Goal: Task Accomplishment & Management: Use online tool/utility

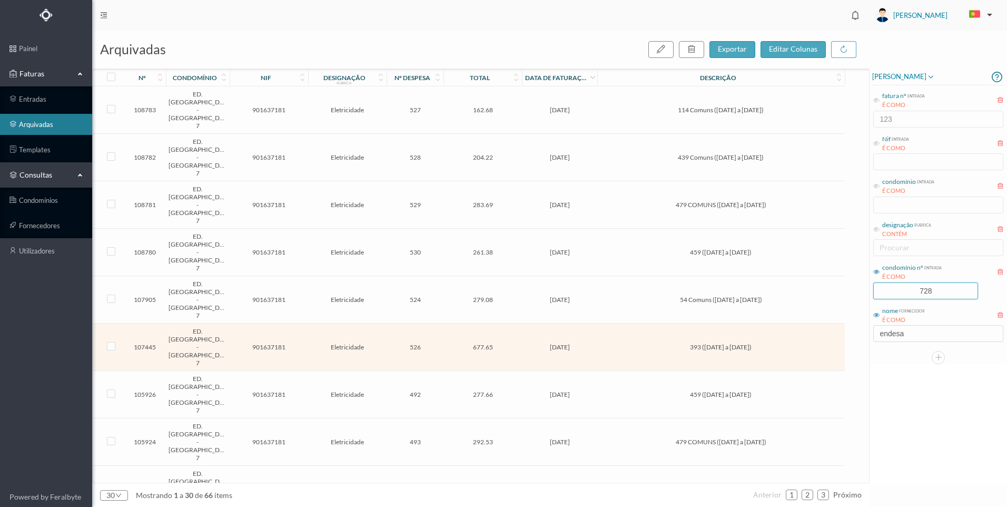
drag, startPoint x: 942, startPoint y: 292, endPoint x: 869, endPoint y: 292, distance: 73.7
click at [855, 285] on div "arquivadas exportar editar colunas nº condomínio nif designação rubrica nº desp…" at bounding box center [549, 269] width 915 height 476
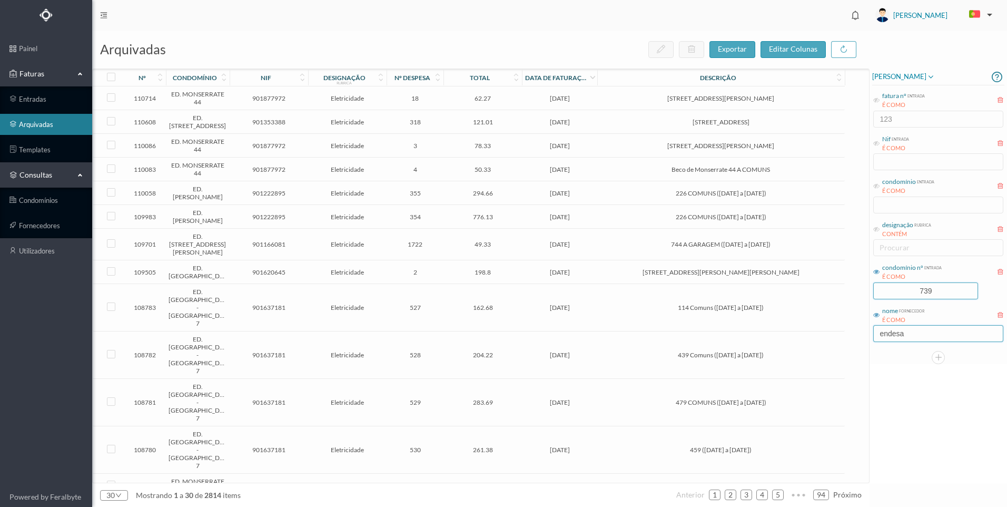
type input "739"
drag, startPoint x: 921, startPoint y: 335, endPoint x: 864, endPoint y: 331, distance: 57.5
click at [864, 331] on div "arquivadas exportar editar colunas nº condomínio nif designação rubrica nº desp…" at bounding box center [549, 269] width 915 height 476
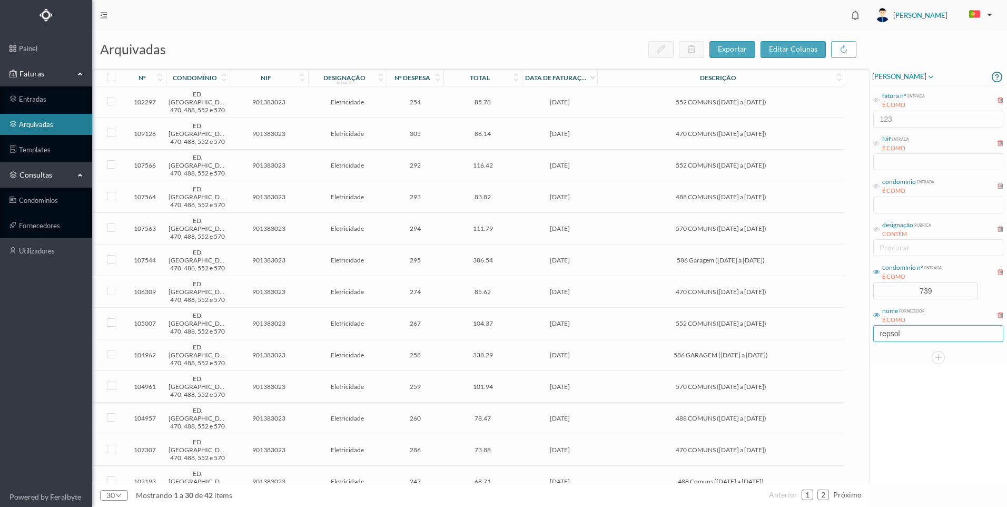
type input "repsol"
click at [491, 107] on td "85.78" at bounding box center [483, 102] width 78 height 32
click at [492, 107] on td "85.78" at bounding box center [483, 102] width 78 height 32
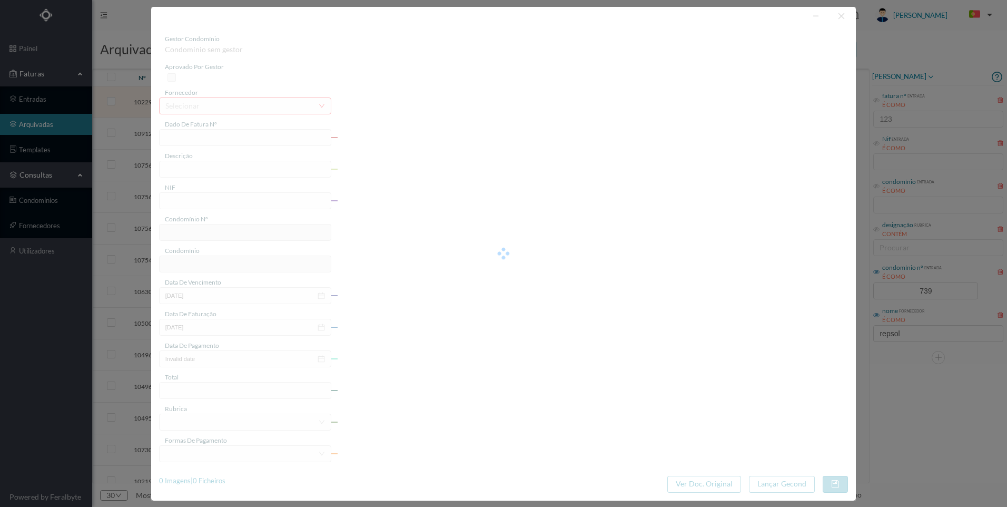
type input "FAC 0200762025/0045057651"
type input "552 COMUNS ([DATE] a [DATE])"
type input "901383023"
type input "[DATE]"
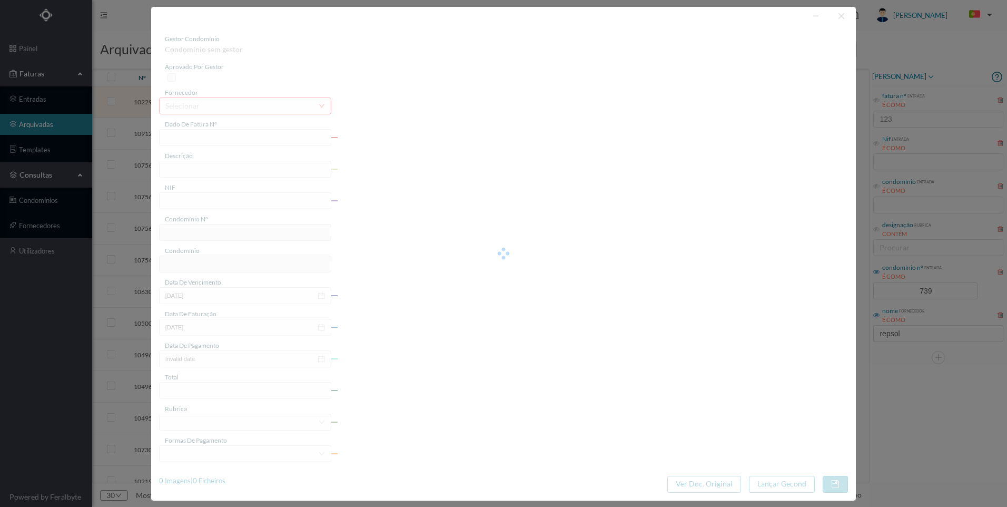
type input "[DATE]"
type input "85.78"
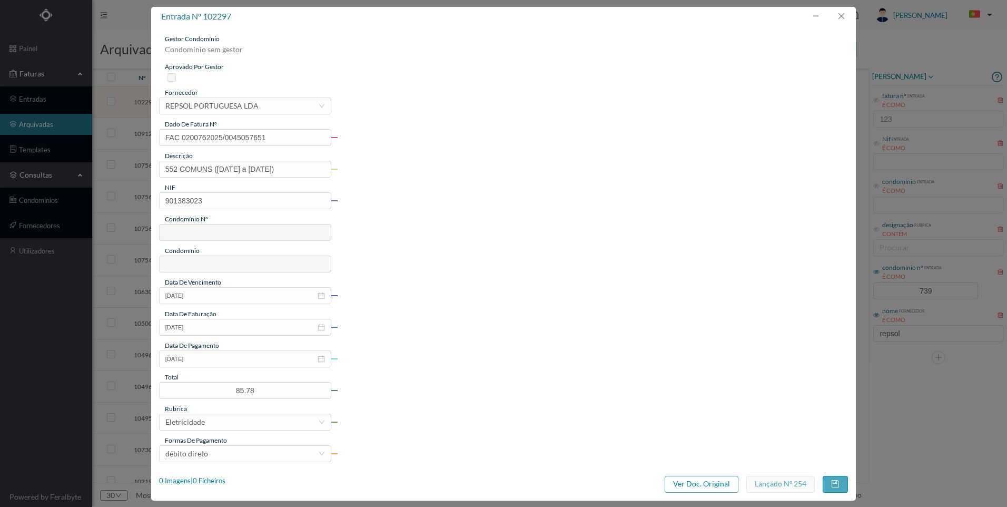
type input "739"
type input "ED. [GEOGRAPHIC_DATA] 470, 488, 552 e 570"
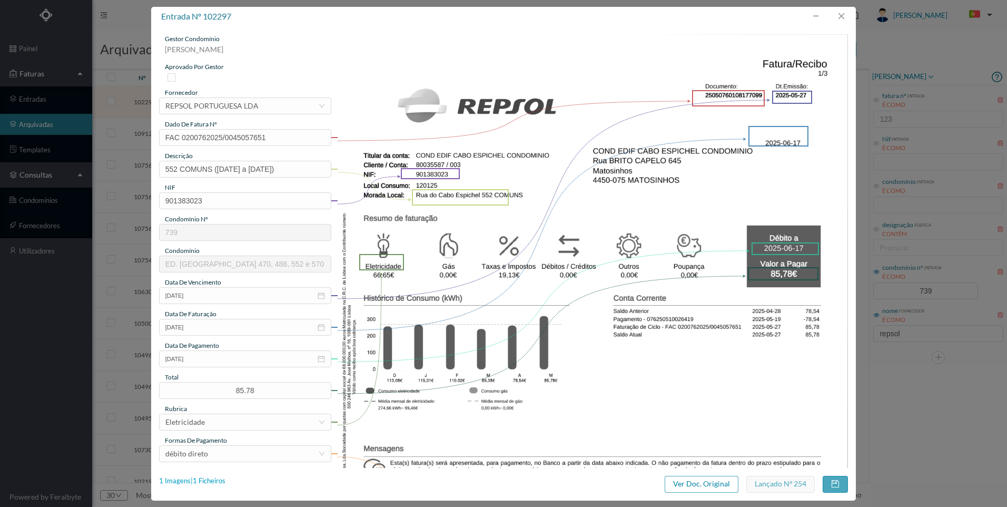
click at [216, 479] on div "1 Imagens | 1 Ficheiros" at bounding box center [192, 481] width 66 height 11
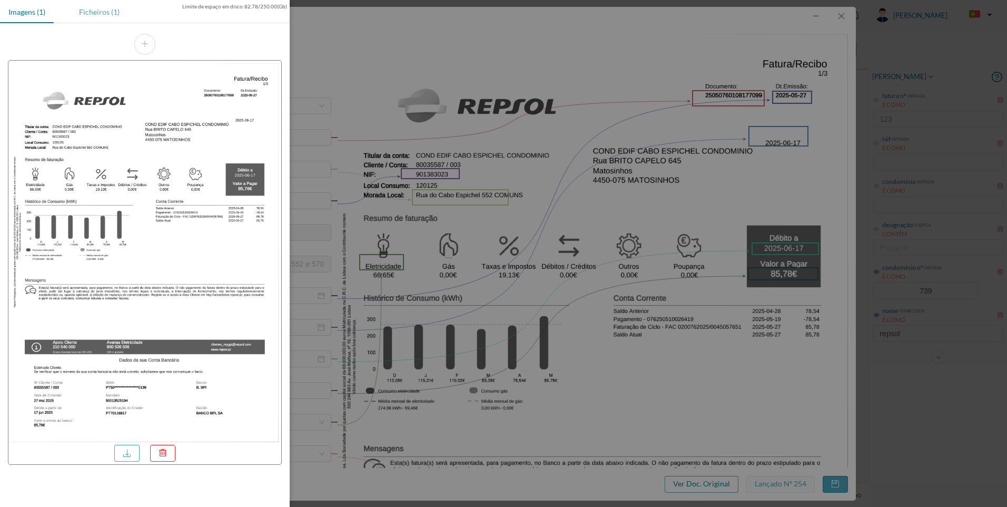
click at [104, 16] on div "Ficheiros (1)" at bounding box center [99, 12] width 57 height 24
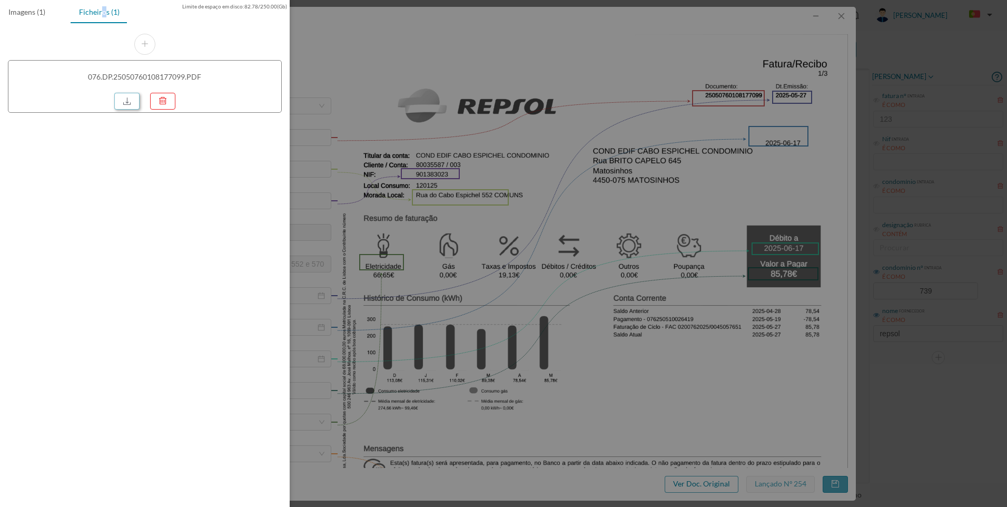
drag, startPoint x: 104, startPoint y: 17, endPoint x: 130, endPoint y: 107, distance: 93.7
click at [126, 104] on link at bounding box center [126, 101] width 25 height 17
click at [835, 167] on div at bounding box center [503, 253] width 1007 height 507
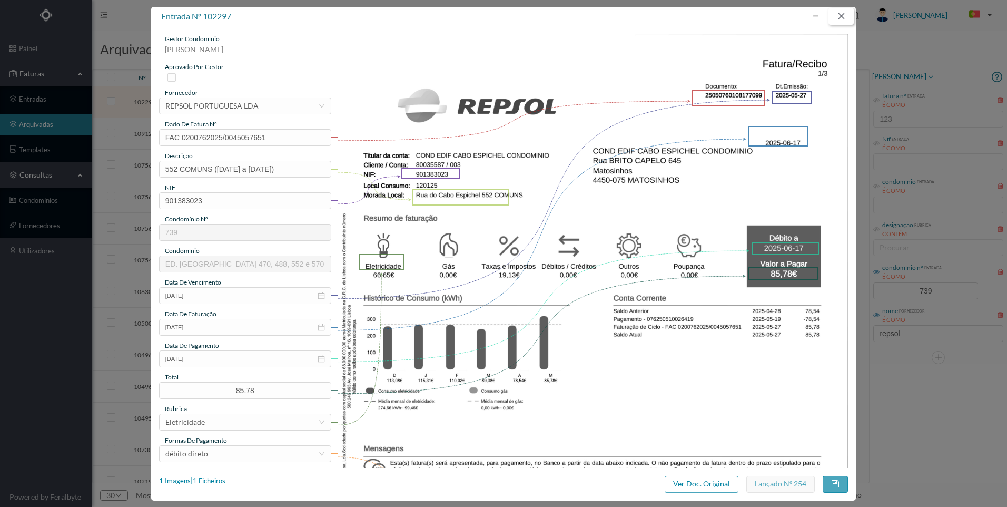
drag, startPoint x: 847, startPoint y: 12, endPoint x: 840, endPoint y: 35, distance: 24.2
click at [846, 13] on button "button" at bounding box center [841, 16] width 25 height 17
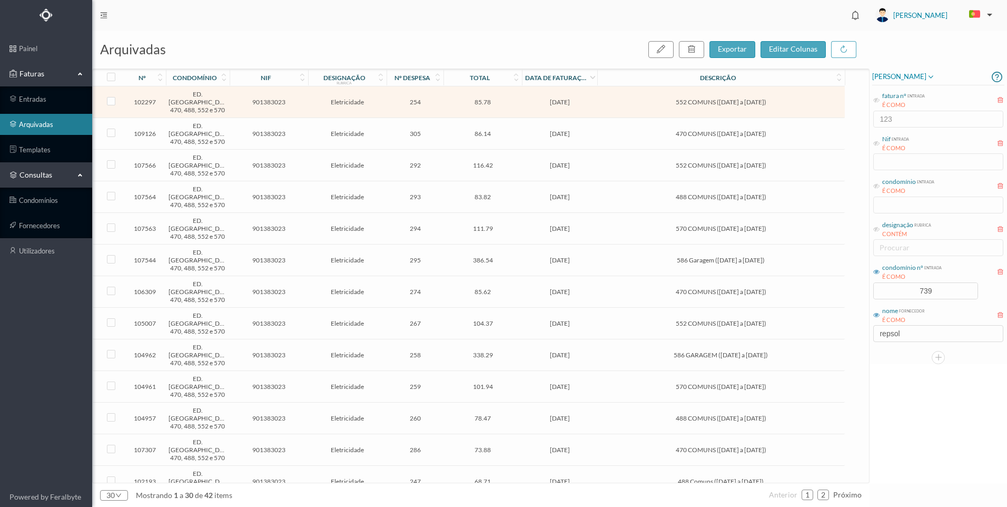
click at [594, 137] on span "[DATE]" at bounding box center [560, 134] width 70 height 8
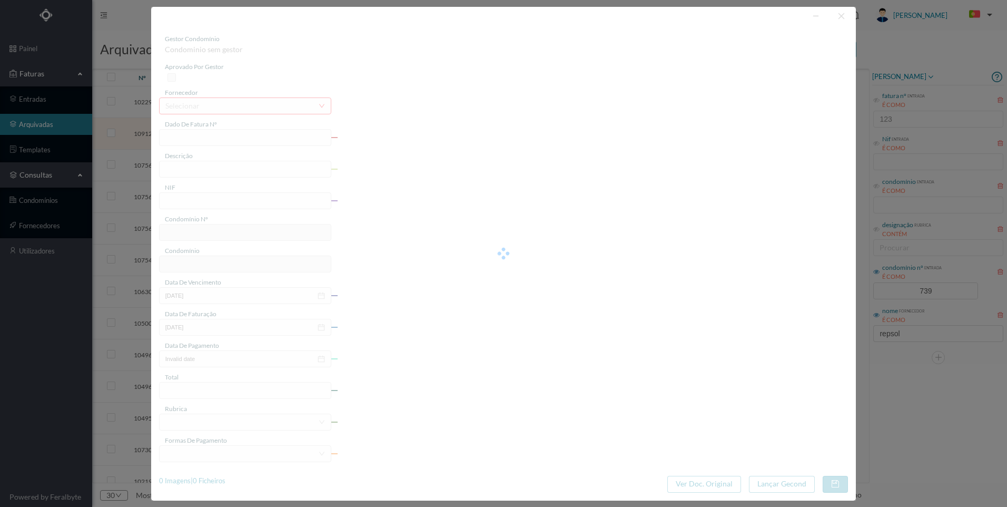
type input "FAC 0210762025/0049269753"
type input "470 COMUNS ([DATE] a [DATE])"
type input "901383023"
type input "[DATE]"
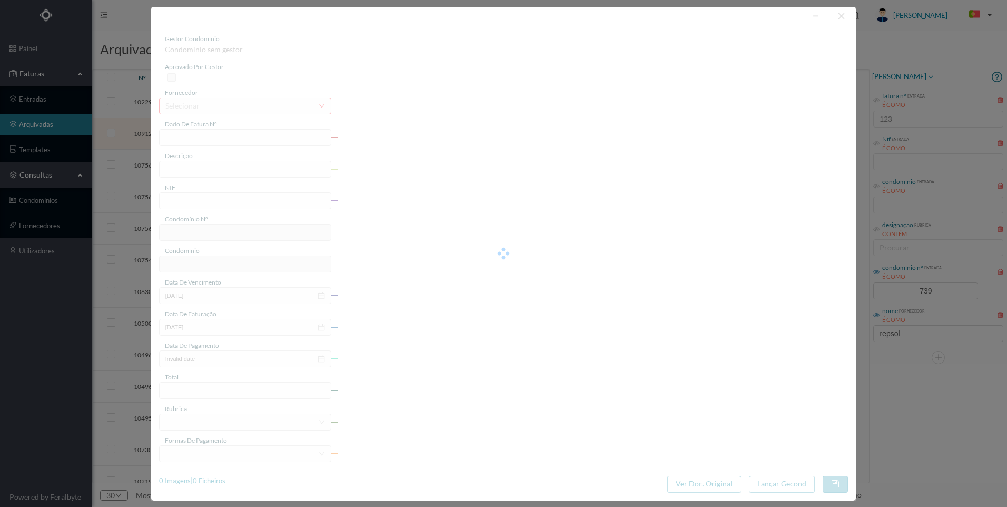
type input "[DATE]"
type input "86.14"
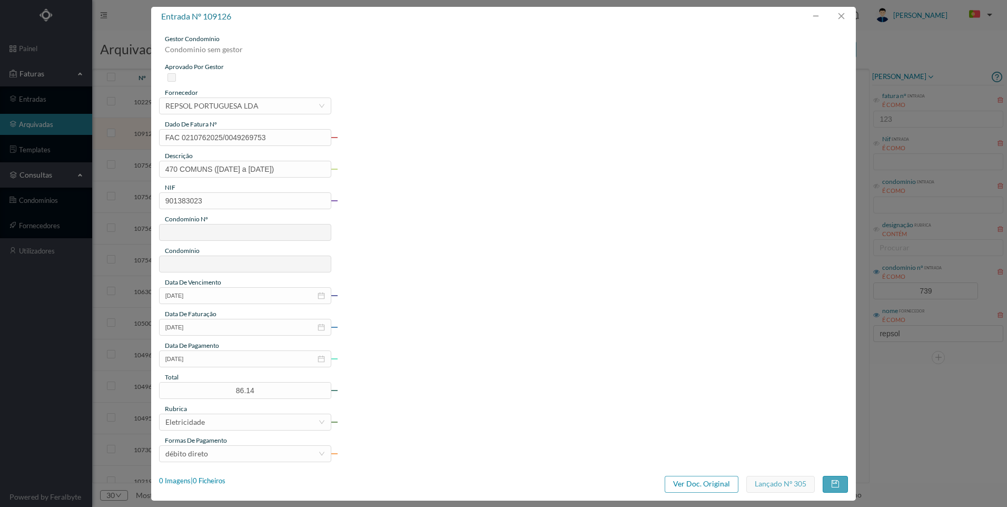
type input "739"
type input "ED. [GEOGRAPHIC_DATA] 470, 488, 552 e 570"
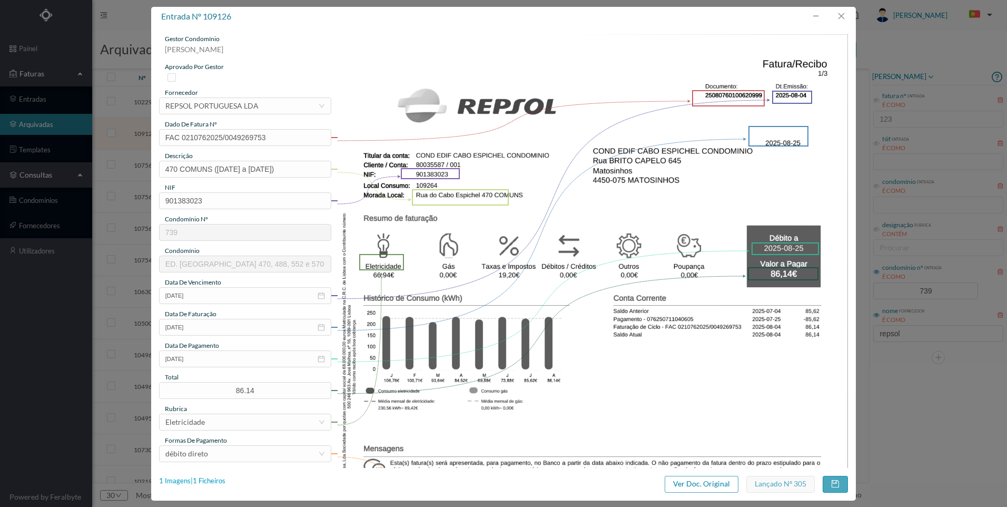
click at [212, 481] on div "1 Imagens | 1 Ficheiros" at bounding box center [192, 481] width 66 height 11
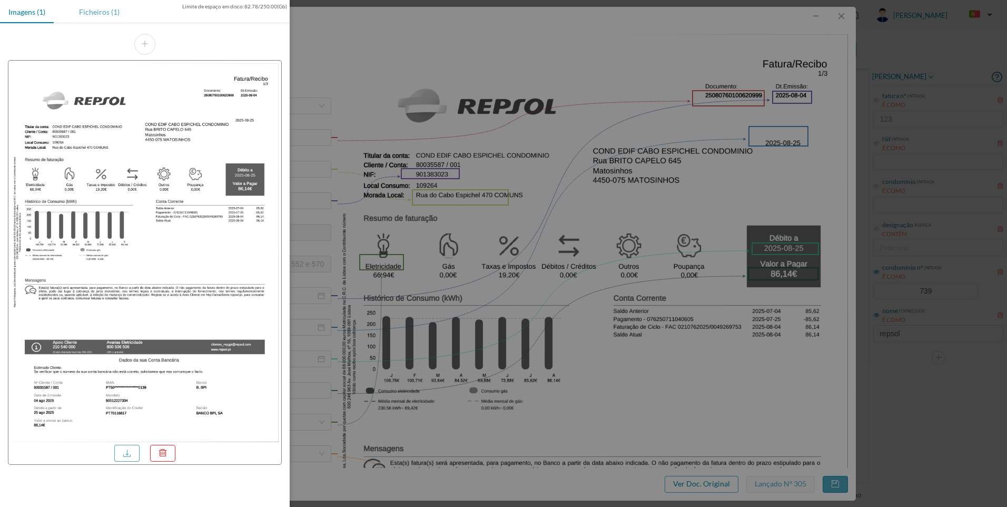
click at [114, 13] on div "Ficheiros (1)" at bounding box center [99, 12] width 57 height 24
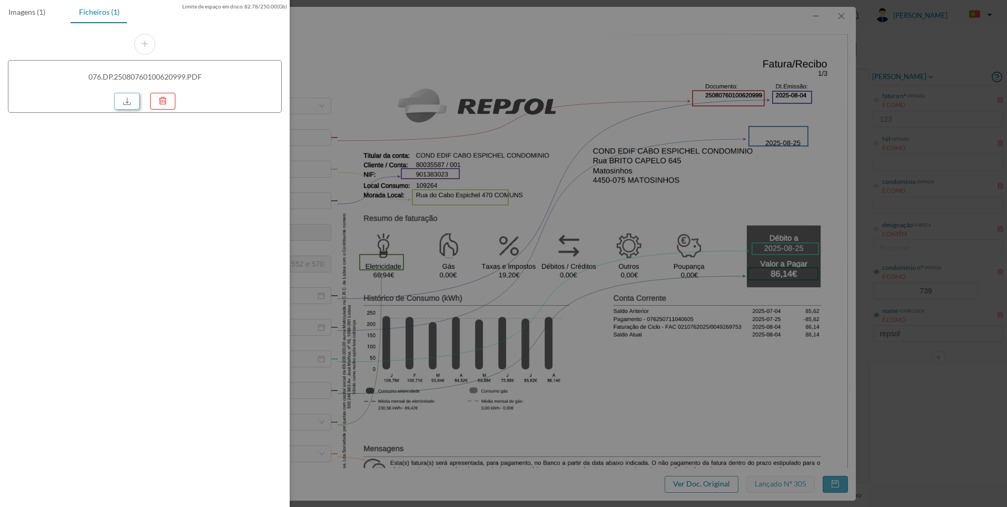
click at [134, 103] on link at bounding box center [126, 101] width 25 height 17
drag, startPoint x: 466, startPoint y: 107, endPoint x: 653, endPoint y: 108, distance: 187.0
click at [467, 107] on div at bounding box center [503, 253] width 1007 height 507
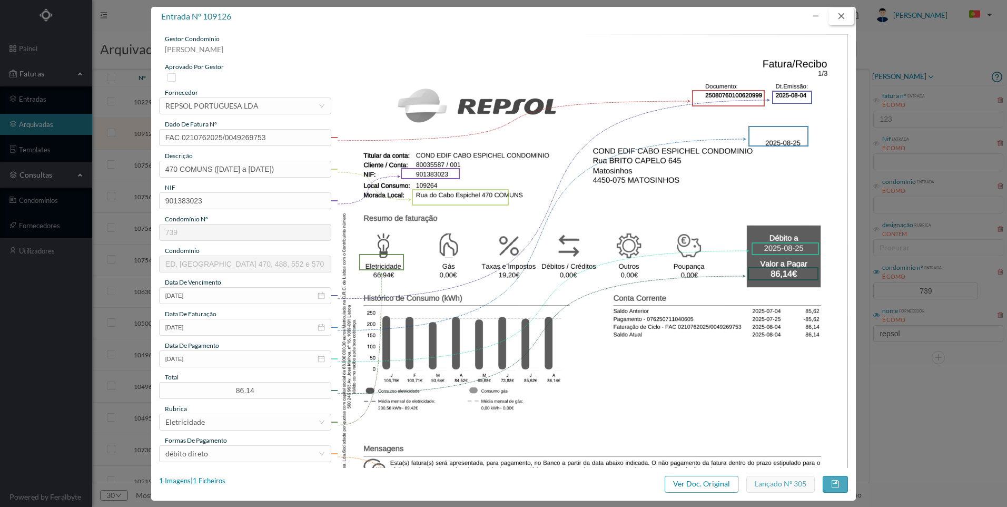
click at [849, 16] on button "button" at bounding box center [841, 16] width 25 height 17
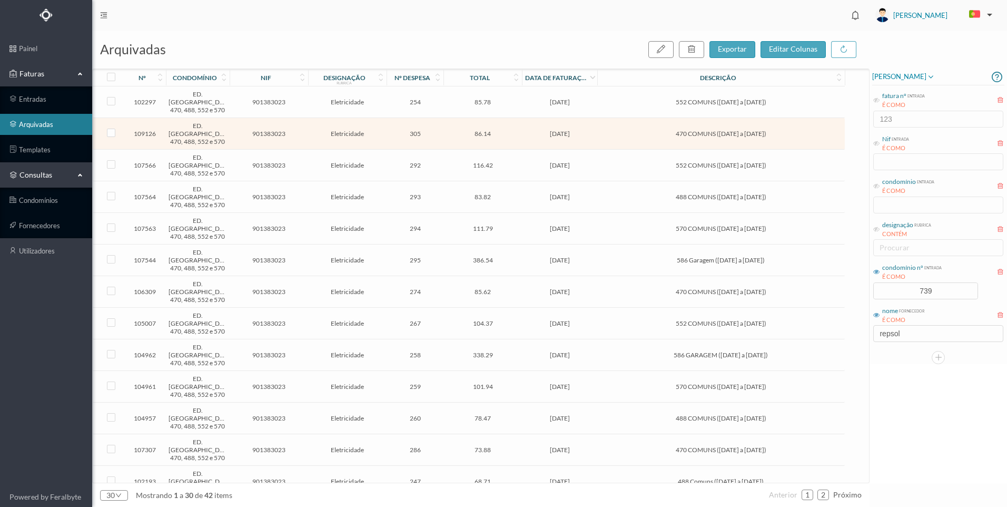
click at [681, 162] on span "552 COMUNS ([DATE] a [DATE])" at bounding box center [721, 165] width 242 height 8
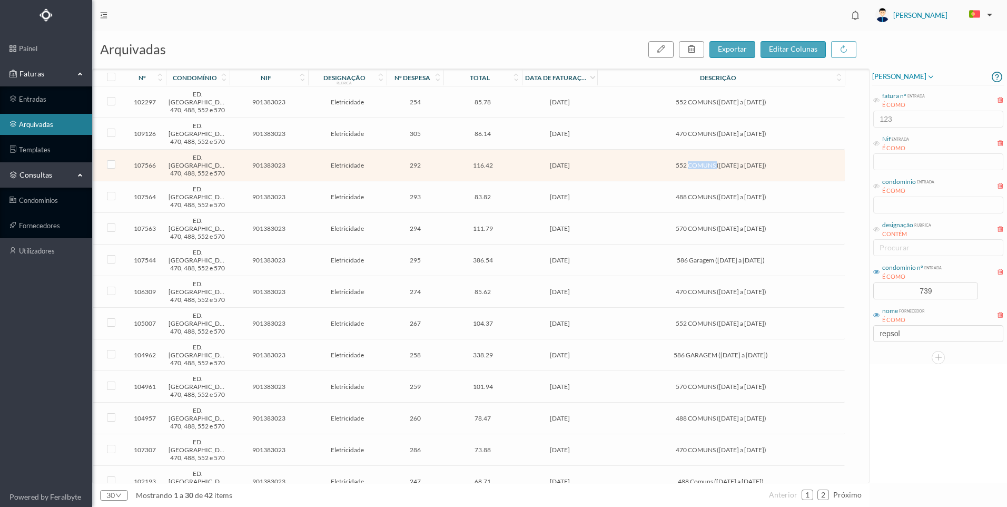
click at [681, 162] on span "552 COMUNS ([DATE] a [DATE])" at bounding box center [721, 165] width 242 height 8
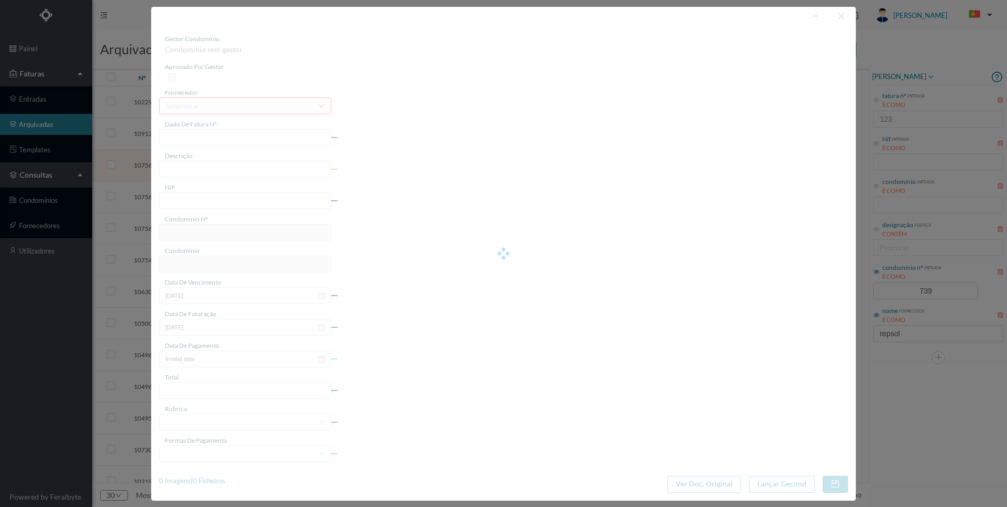
type input "FAC 0220762025/0053300757"
type input "552 COMUNS ([DATE] a [DATE])"
type input "901383023"
type input "[DATE]"
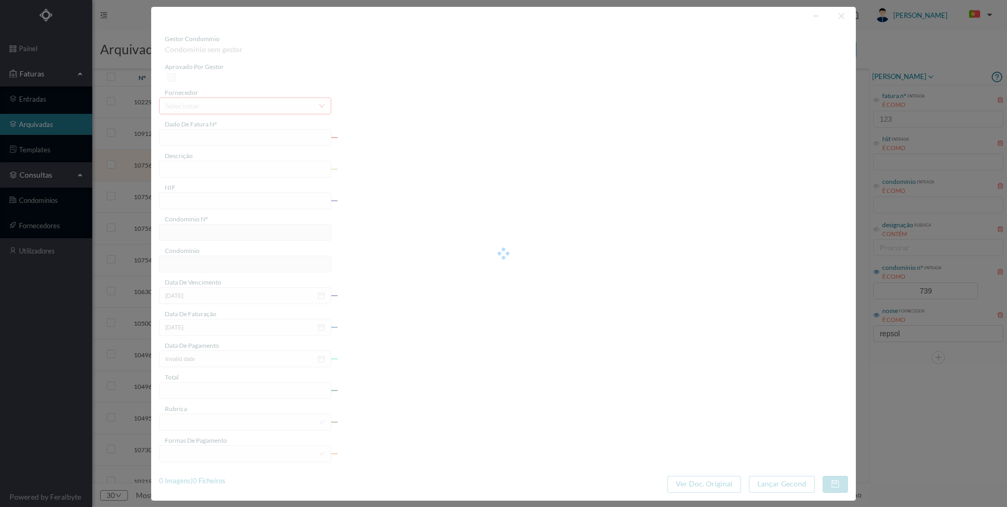
type input "[DATE]"
type input "116.42"
type input "739"
type input "ED. [GEOGRAPHIC_DATA] 470, 488, 552 e 570"
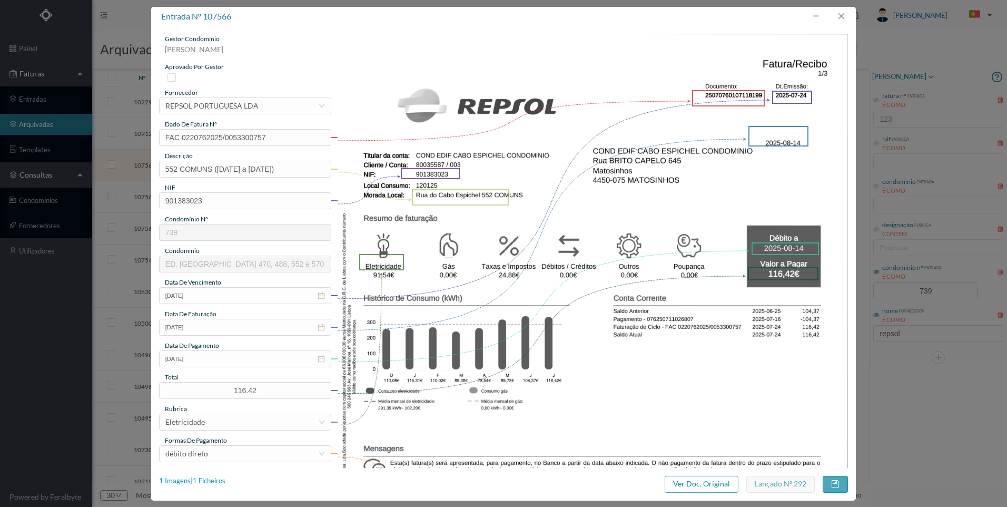
click at [211, 482] on div "1 Imagens | 1 Ficheiros" at bounding box center [192, 481] width 66 height 11
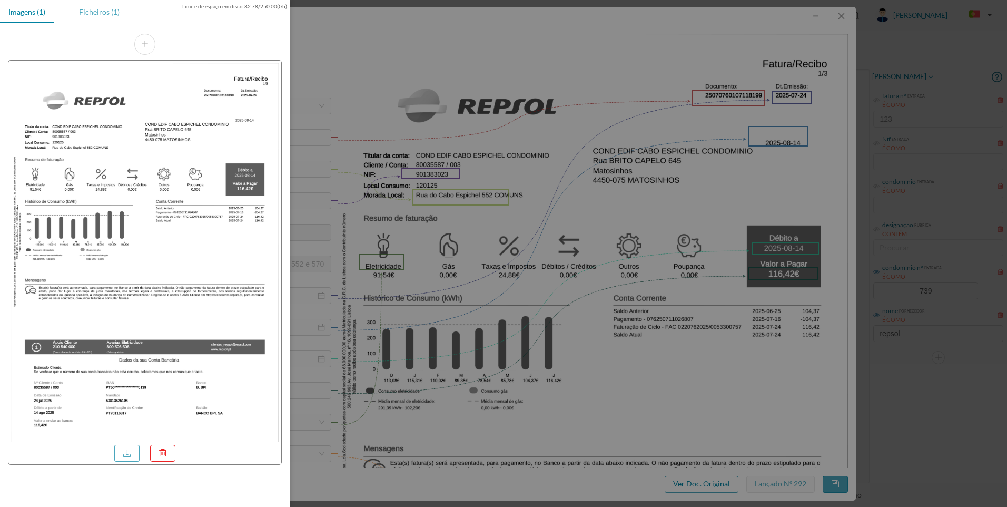
drag, startPoint x: 100, startPoint y: 16, endPoint x: 104, endPoint y: 29, distance: 14.3
click at [100, 16] on div "Ficheiros (1)" at bounding box center [99, 12] width 57 height 24
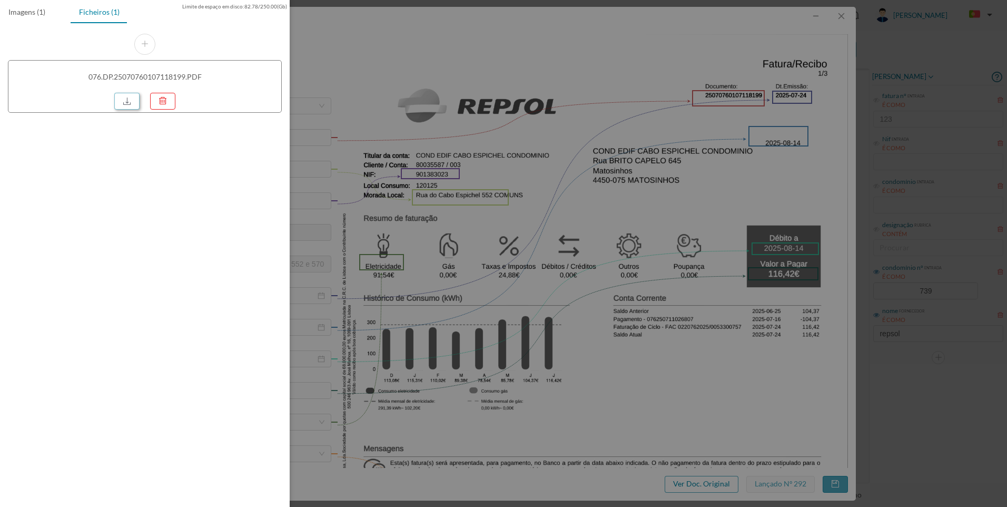
click at [127, 95] on link at bounding box center [126, 101] width 25 height 17
drag, startPoint x: 689, startPoint y: 176, endPoint x: 898, endPoint y: 163, distance: 209.0
click at [701, 180] on div at bounding box center [503, 253] width 1007 height 507
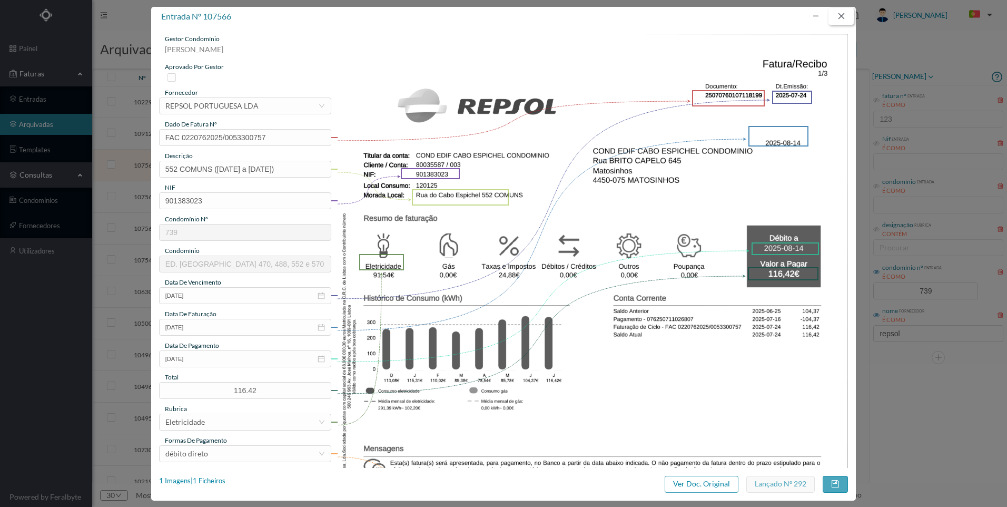
drag, startPoint x: 844, startPoint y: 19, endPoint x: 833, endPoint y: 26, distance: 13.0
click at [840, 21] on button "button" at bounding box center [841, 16] width 25 height 17
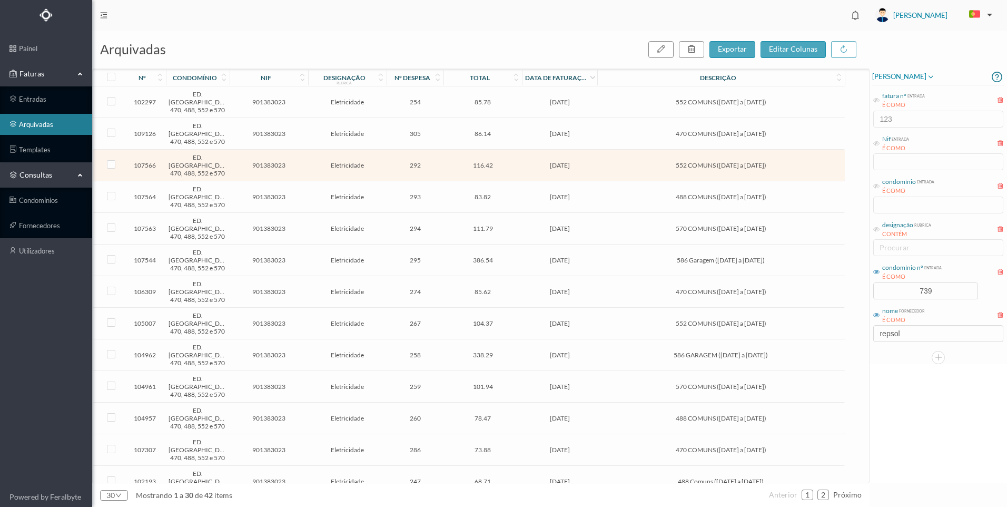
click at [536, 198] on span "[DATE]" at bounding box center [560, 197] width 70 height 8
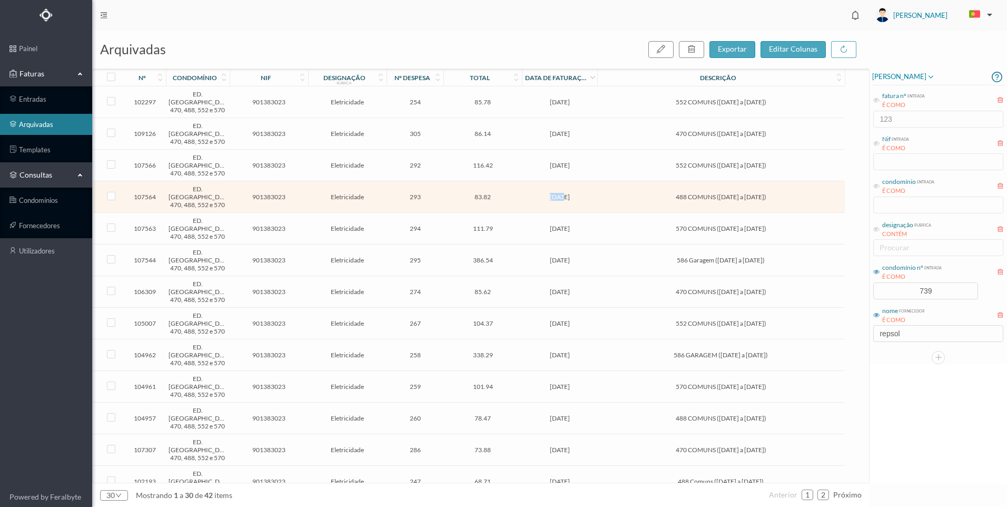
click at [536, 198] on span "[DATE]" at bounding box center [560, 197] width 70 height 8
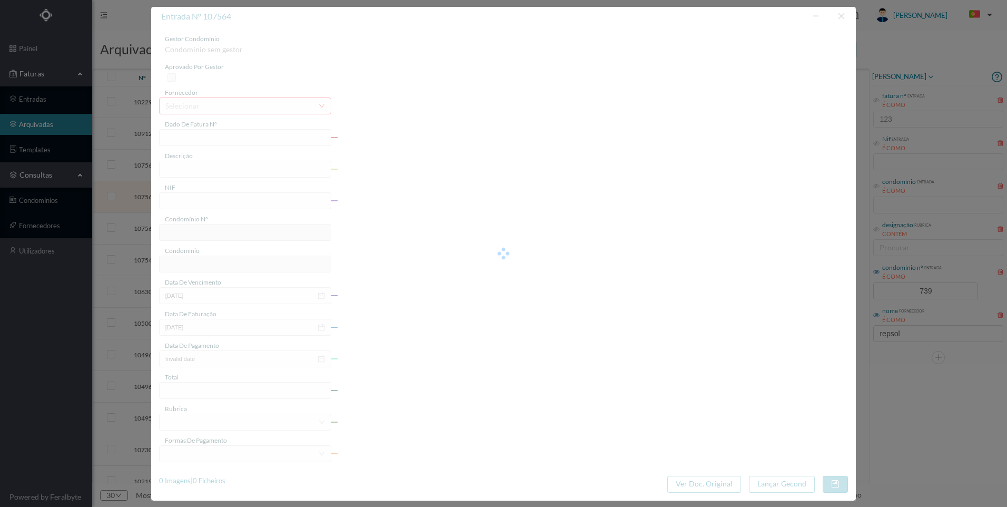
type input "FAC 0220762025/0053300756"
type input "488 COMUNS ([DATE] a [DATE])"
type input "901383023"
type input "[DATE]"
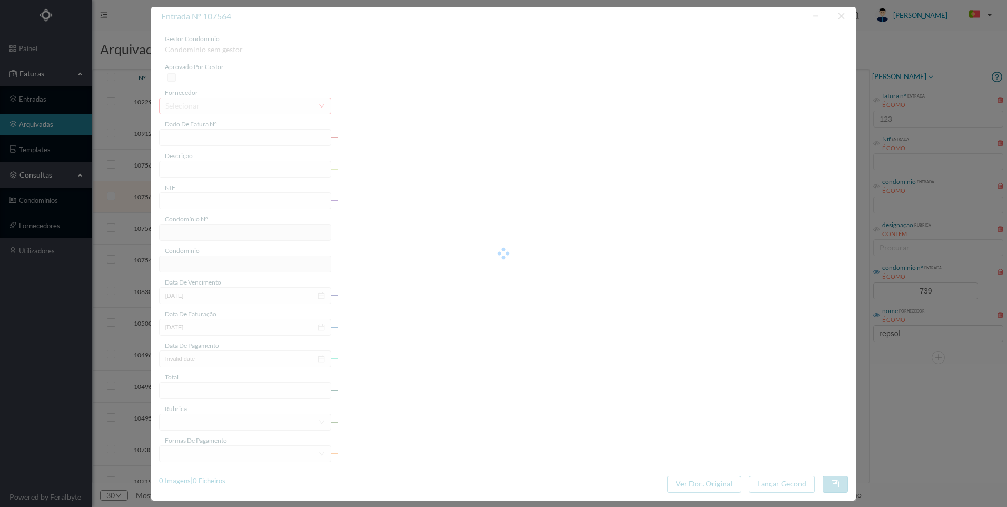
type input "[DATE]"
type input "83.82"
type input "739"
type input "ED. [GEOGRAPHIC_DATA] 470, 488, 552 e 570"
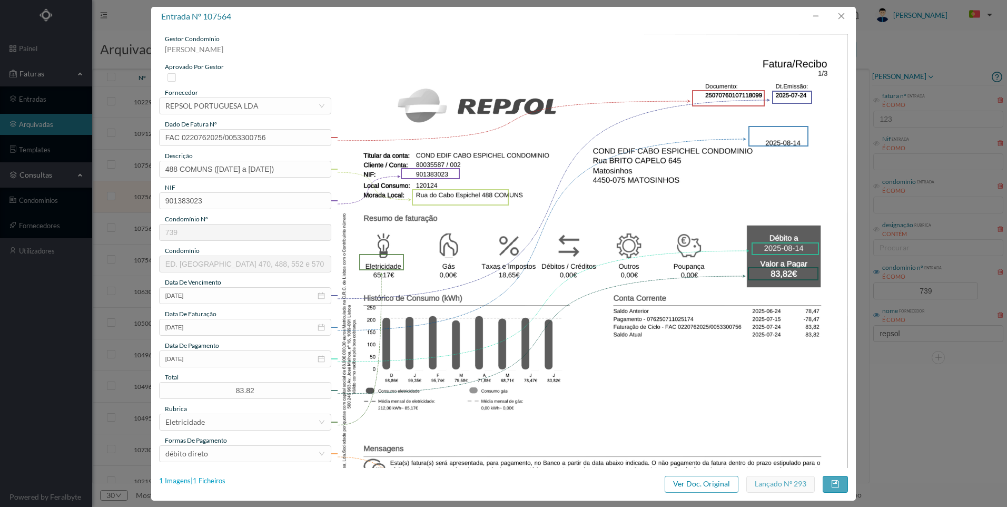
click at [219, 481] on div "1 Imagens | 1 Ficheiros" at bounding box center [192, 481] width 66 height 11
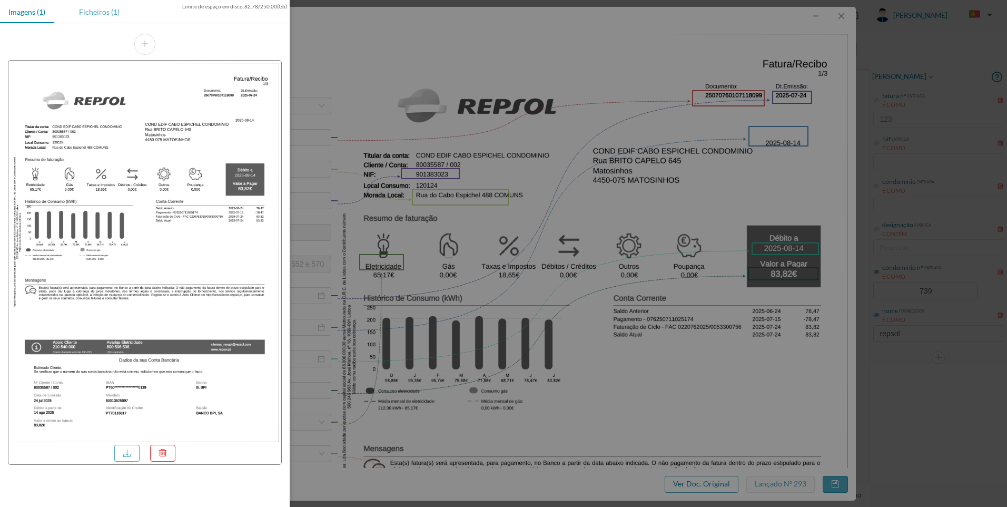
click at [102, 15] on div "Ficheiros (1)" at bounding box center [99, 12] width 57 height 24
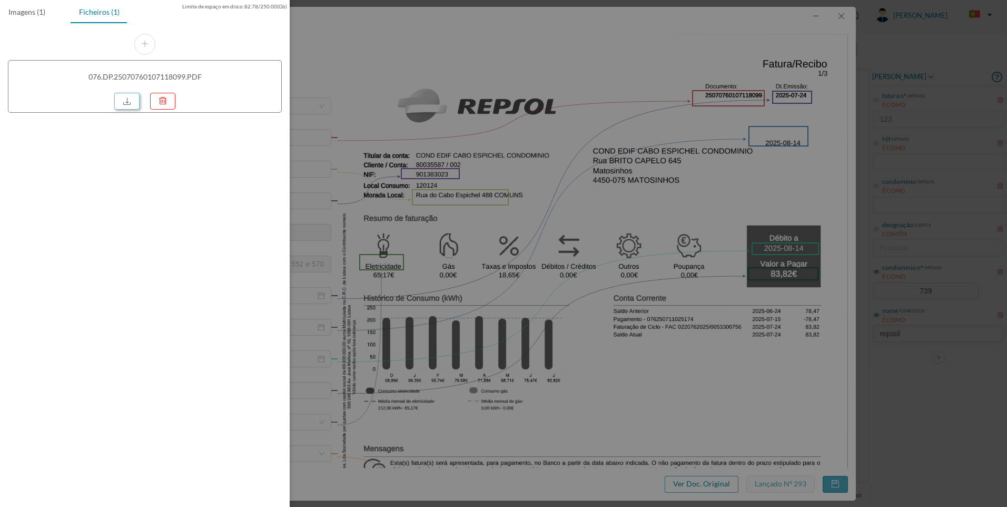
click at [130, 100] on link at bounding box center [126, 101] width 25 height 17
drag, startPoint x: 570, startPoint y: 140, endPoint x: 743, endPoint y: 124, distance: 173.5
click at [593, 141] on div at bounding box center [503, 253] width 1007 height 507
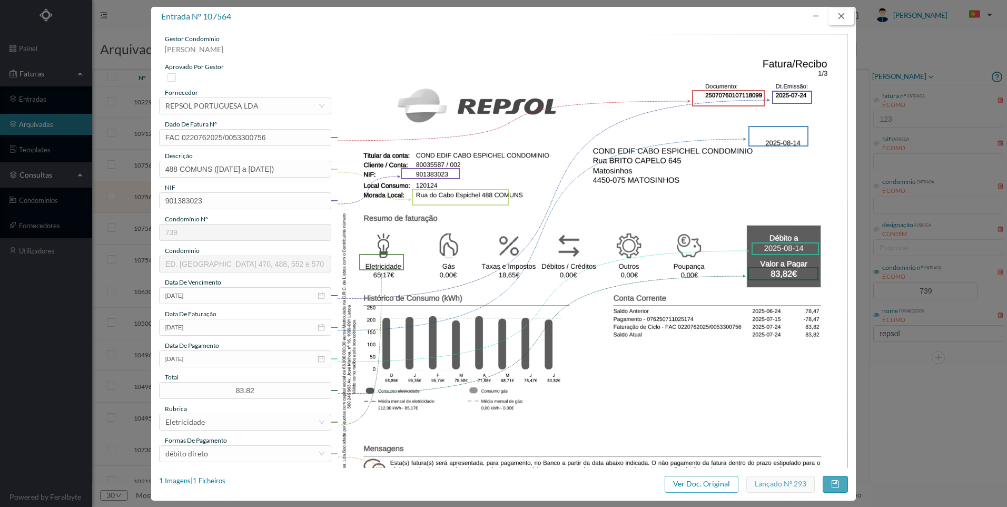
click at [848, 15] on button "button" at bounding box center [841, 16] width 25 height 17
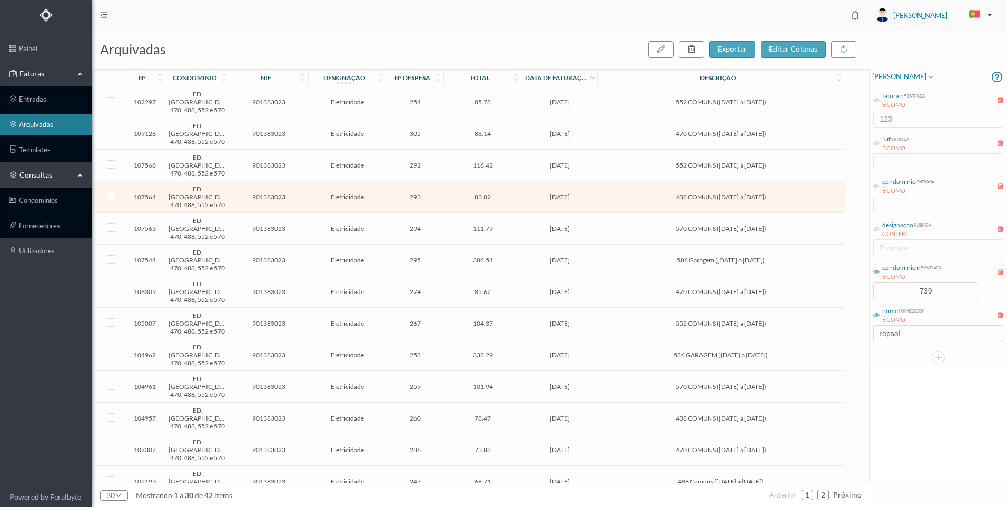
click at [507, 225] on span "111.79" at bounding box center [482, 228] width 73 height 8
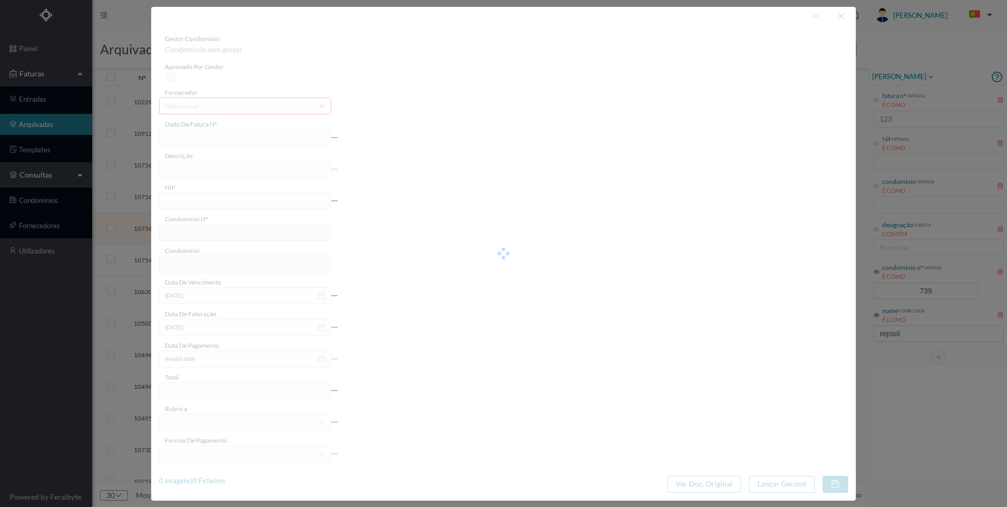
type input "FAC 0220762025/0053300758"
type input "570 COMUNS ([DATE] a [DATE])"
type input "901383023"
type input "[DATE]"
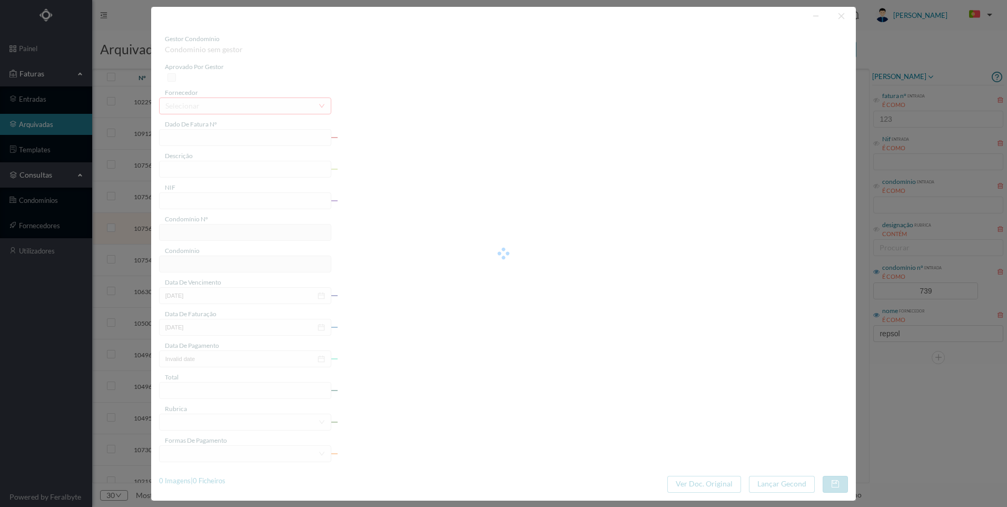
type input "[DATE]"
type input "111.79"
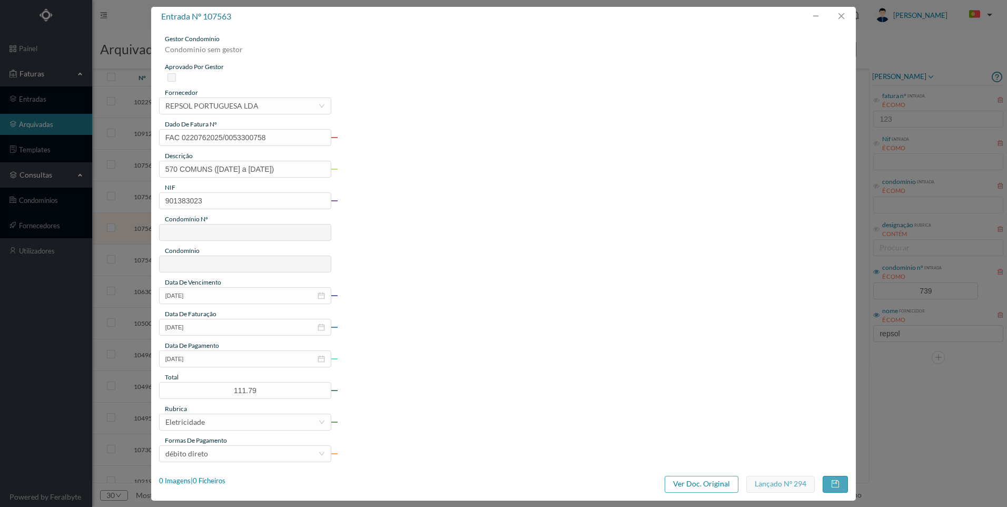
type input "739"
type input "ED. [GEOGRAPHIC_DATA] 470, 488, 552 e 570"
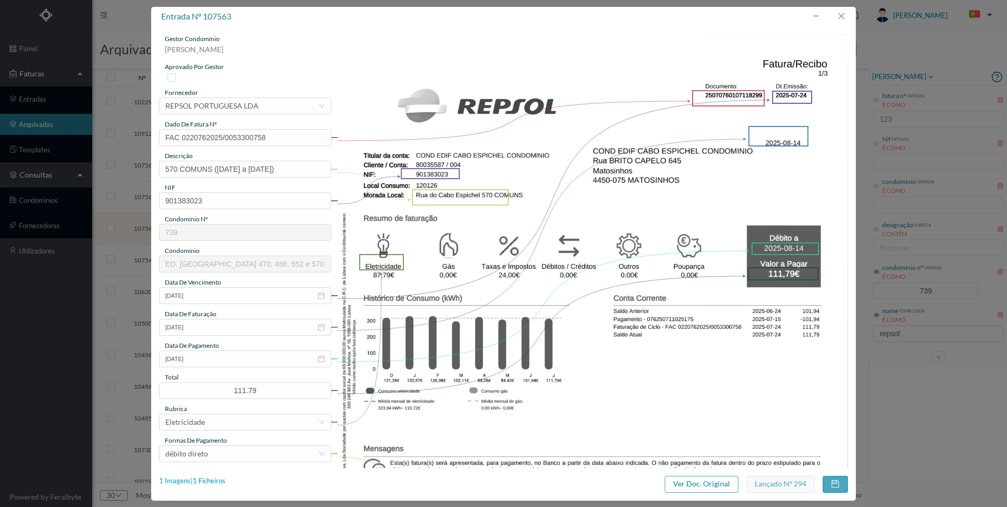
click at [216, 479] on div "1 Imagens | 1 Ficheiros" at bounding box center [192, 481] width 66 height 11
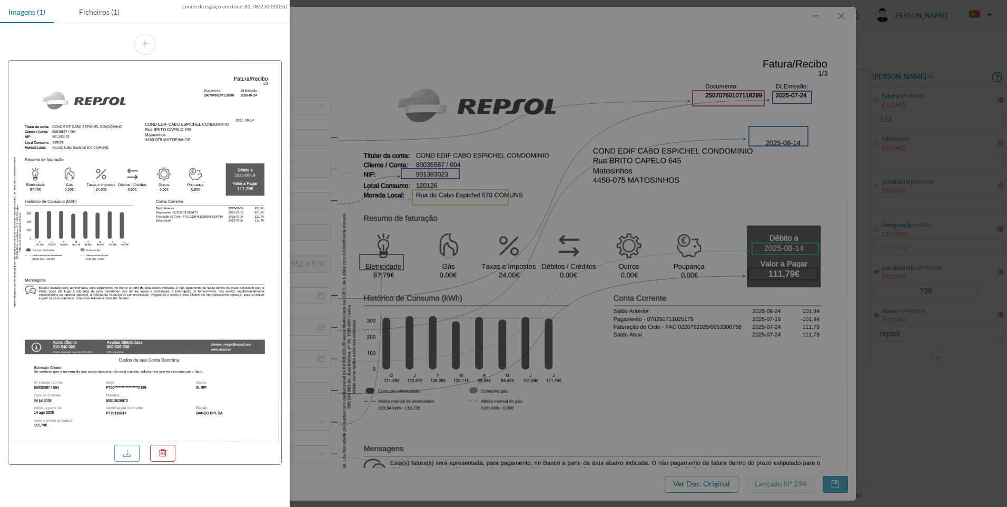
drag, startPoint x: 113, startPoint y: 13, endPoint x: 122, endPoint y: 27, distance: 16.1
click at [114, 14] on div "Ficheiros (1)" at bounding box center [99, 12] width 57 height 24
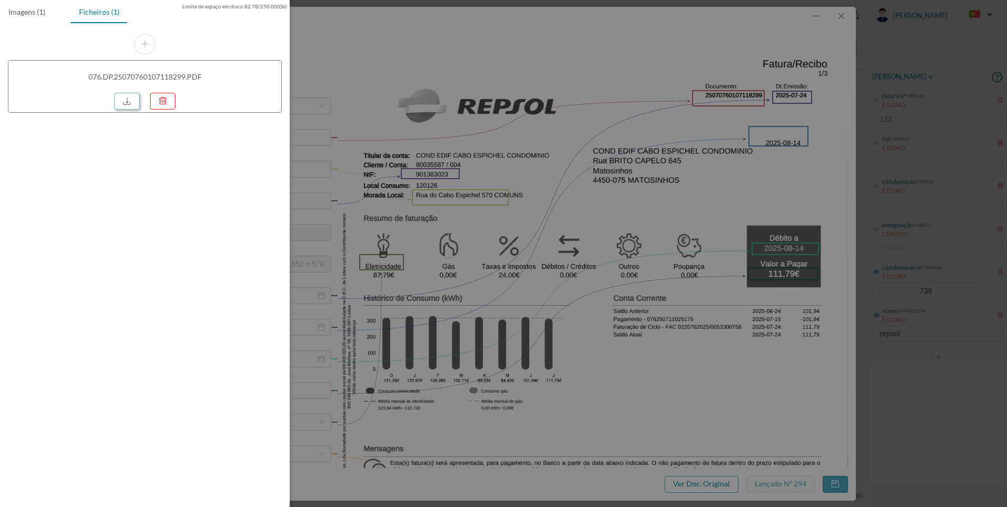
click at [129, 101] on link at bounding box center [126, 101] width 25 height 17
click at [253, 117] on div "076.DP.25070760107118299.PDF" at bounding box center [145, 73] width 290 height 100
drag, startPoint x: 921, startPoint y: 35, endPoint x: 911, endPoint y: 35, distance: 10.0
click at [921, 35] on div at bounding box center [503, 253] width 1007 height 507
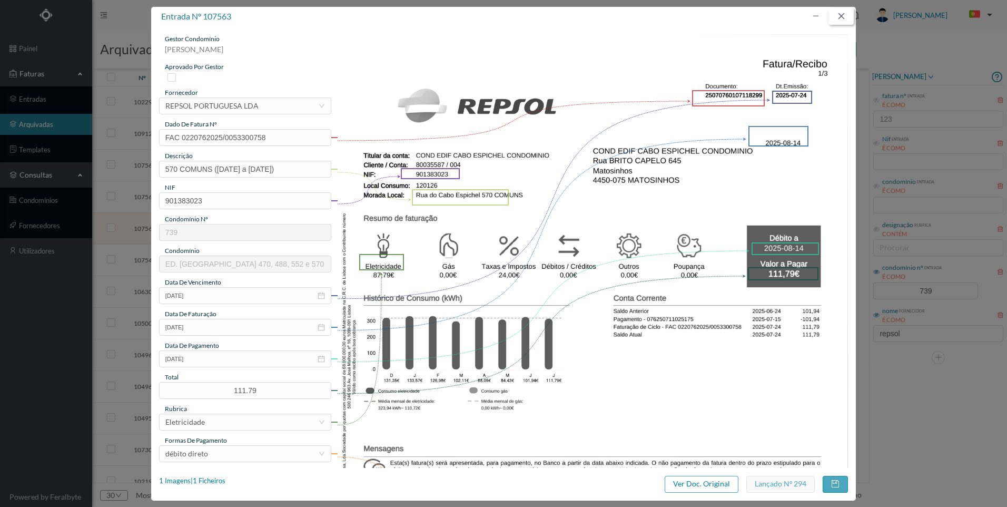
click at [843, 12] on button "button" at bounding box center [841, 16] width 25 height 17
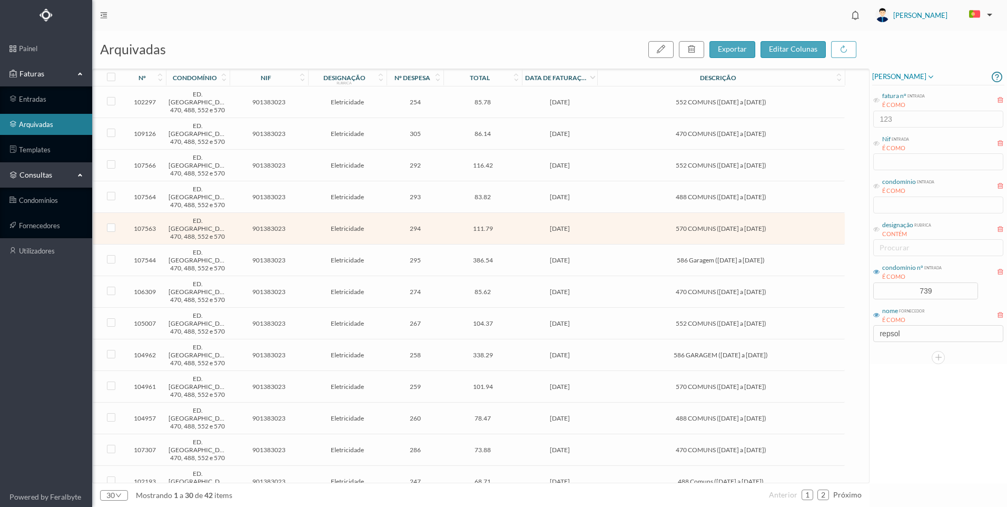
click at [704, 260] on span "586 Garagem ([DATE] a [DATE])" at bounding box center [721, 260] width 242 height 8
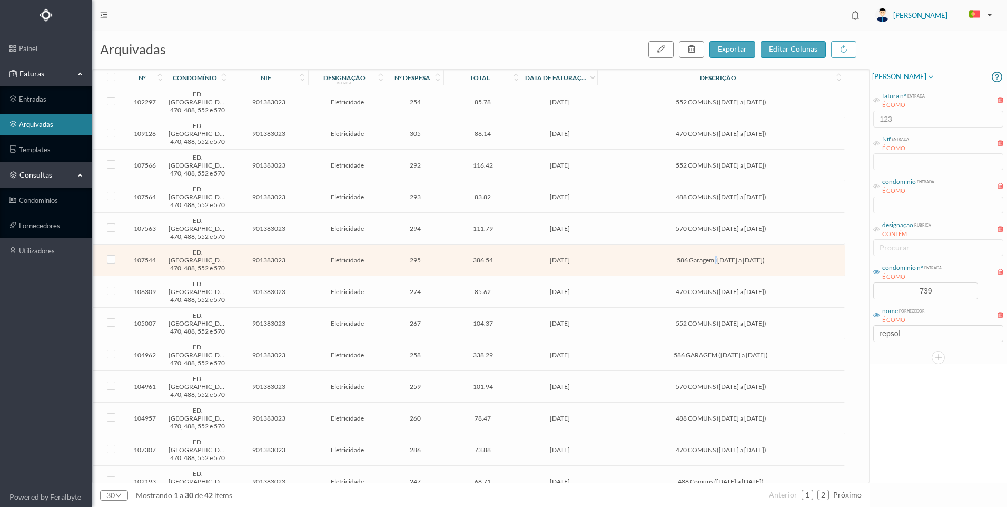
click at [704, 260] on span "586 Garagem ([DATE] a [DATE])" at bounding box center [721, 260] width 242 height 8
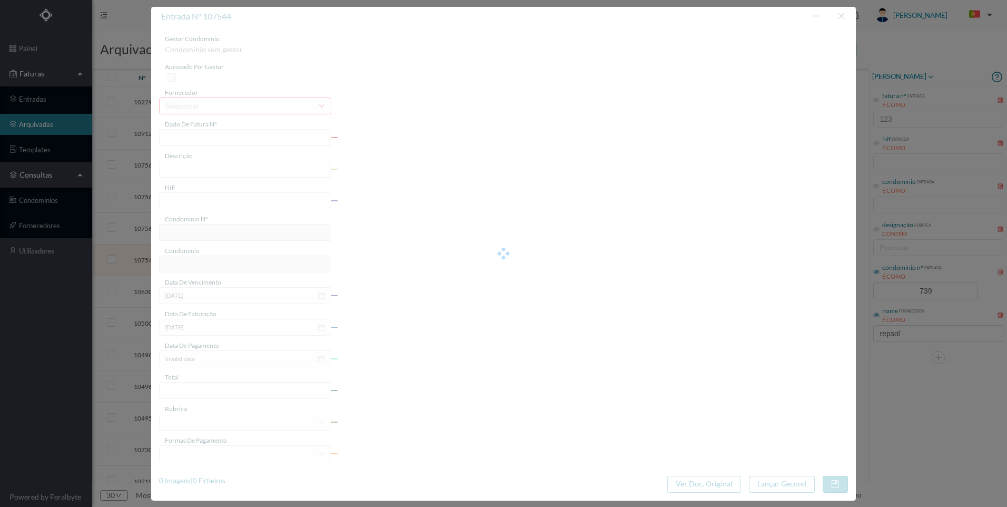
type input "FAC 0220762025/0053300759"
type input "586 Garagem ([DATE] a [DATE])"
type input "901383023"
type input "[DATE]"
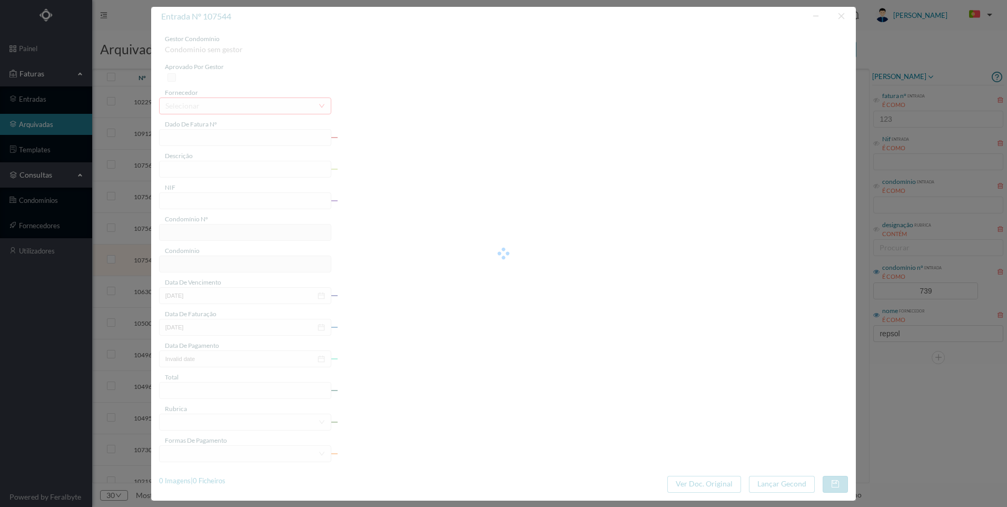
type input "[DATE]"
type input "386.54"
type input "739"
type input "ED. [GEOGRAPHIC_DATA] 470, 488, 552 e 570"
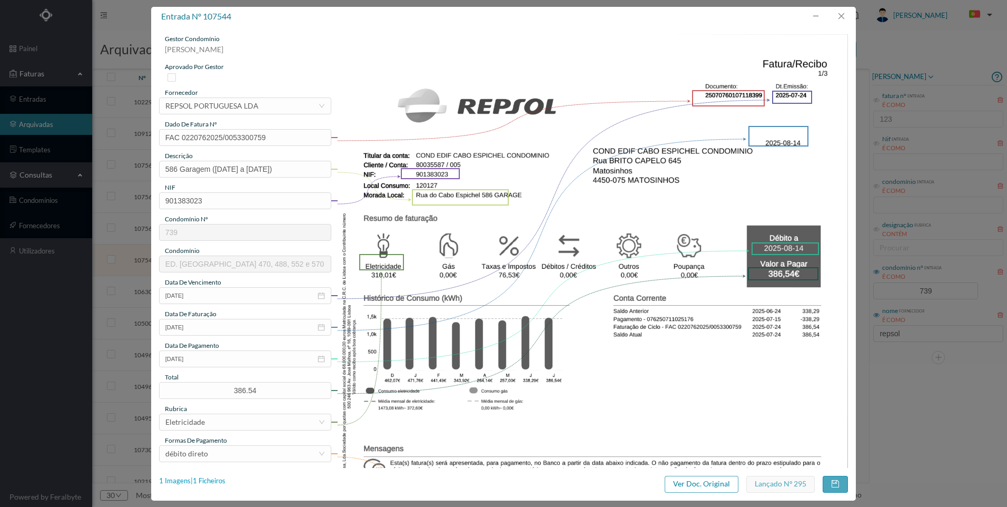
click at [213, 479] on div "1 Imagens | 1 Ficheiros" at bounding box center [192, 481] width 66 height 11
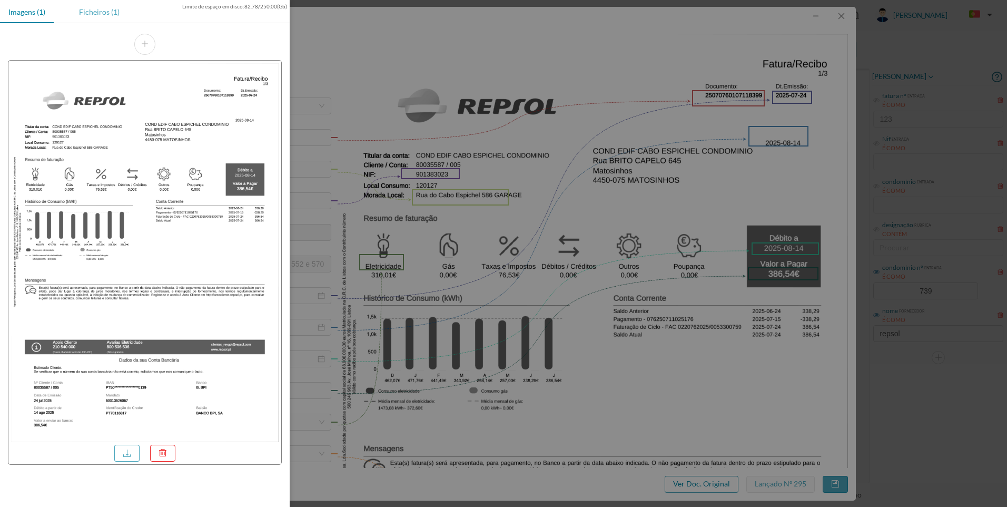
click at [100, 20] on div "Ficheiros (1)" at bounding box center [99, 12] width 57 height 24
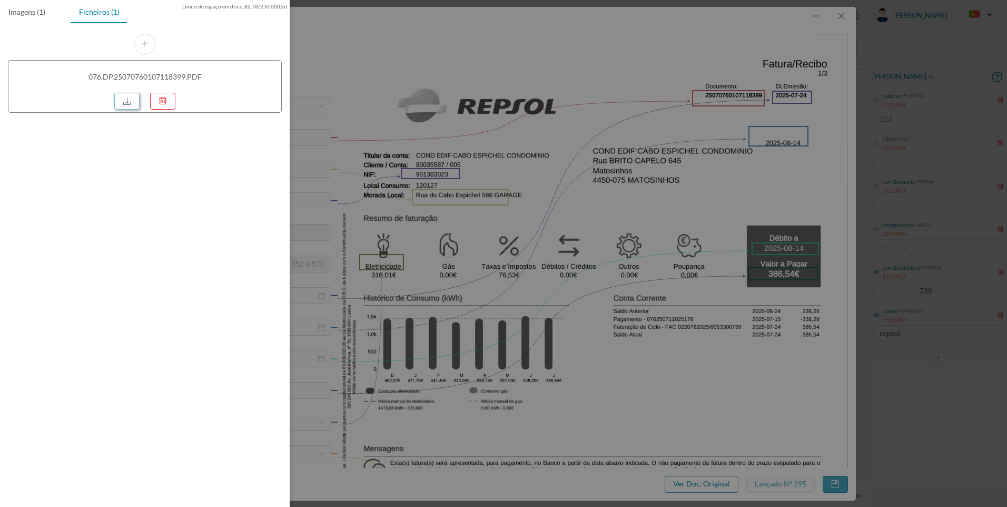
click at [122, 103] on link at bounding box center [126, 101] width 25 height 17
click at [674, 76] on div at bounding box center [503, 253] width 1007 height 507
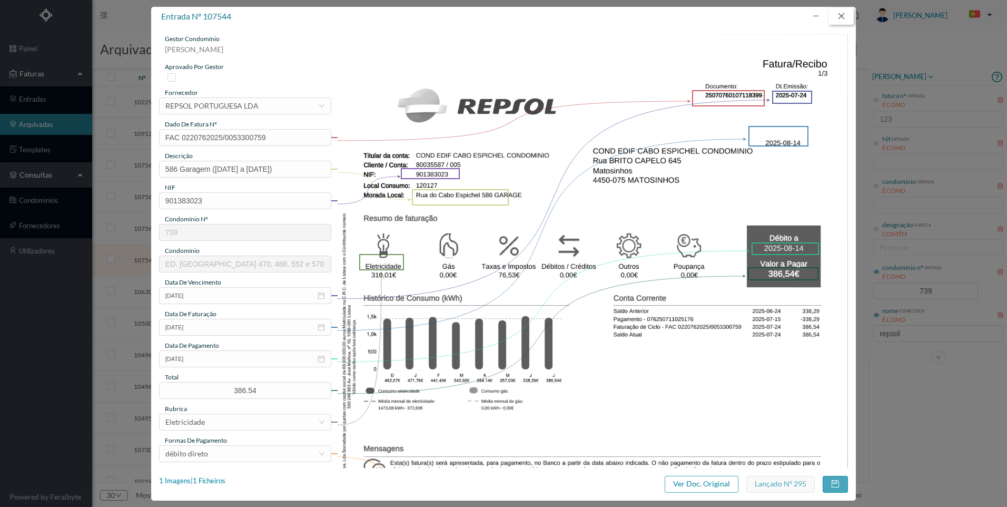
click at [842, 24] on button "button" at bounding box center [841, 16] width 25 height 17
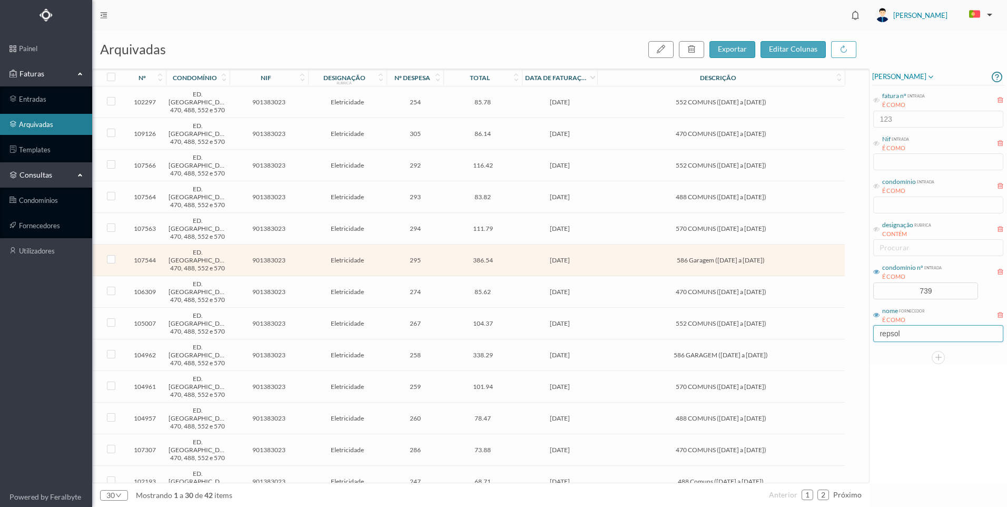
drag, startPoint x: 909, startPoint y: 333, endPoint x: 868, endPoint y: 336, distance: 41.7
click at [865, 336] on div "arquivadas exportar editar colunas nº condomínio nif designação rubrica nº desp…" at bounding box center [549, 269] width 915 height 476
click at [938, 292] on input "739" at bounding box center [926, 291] width 104 height 16
drag, startPoint x: 921, startPoint y: 293, endPoint x: 906, endPoint y: 294, distance: 15.3
click at [906, 294] on input "739" at bounding box center [926, 291] width 104 height 16
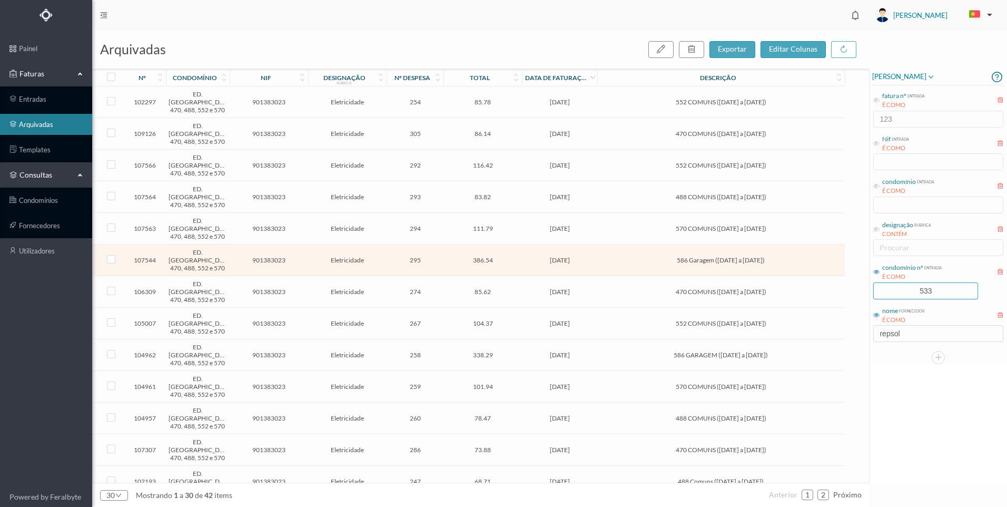
type input "533"
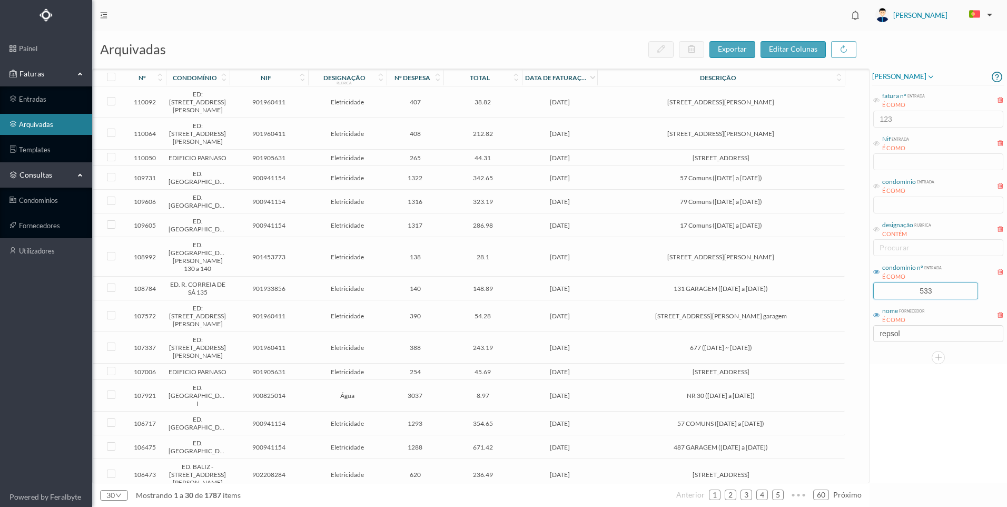
click at [922, 384] on div "[PERSON_NAME] fatura nº entrada É COMO 123 Nif entrada É COMO condomínio entrad…" at bounding box center [938, 275] width 137 height 415
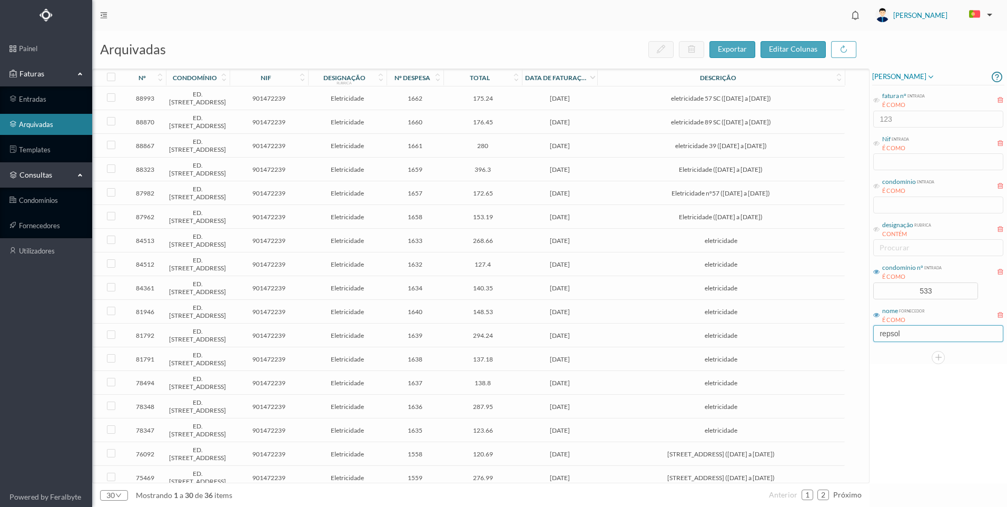
click at [915, 335] on input "repsol" at bounding box center [938, 333] width 130 height 17
click at [944, 466] on div "[PERSON_NAME] fatura nº entrada É COMO 123 Nif entrada É COMO condomínio entrad…" at bounding box center [938, 275] width 137 height 415
drag, startPoint x: 910, startPoint y: 334, endPoint x: 856, endPoint y: 343, distance: 54.4
click at [845, 335] on div "arquivadas exportar editar colunas nº condomínio nif designação rubrica nº desp…" at bounding box center [549, 269] width 915 height 476
click at [944, 338] on input "endesa" at bounding box center [938, 333] width 130 height 17
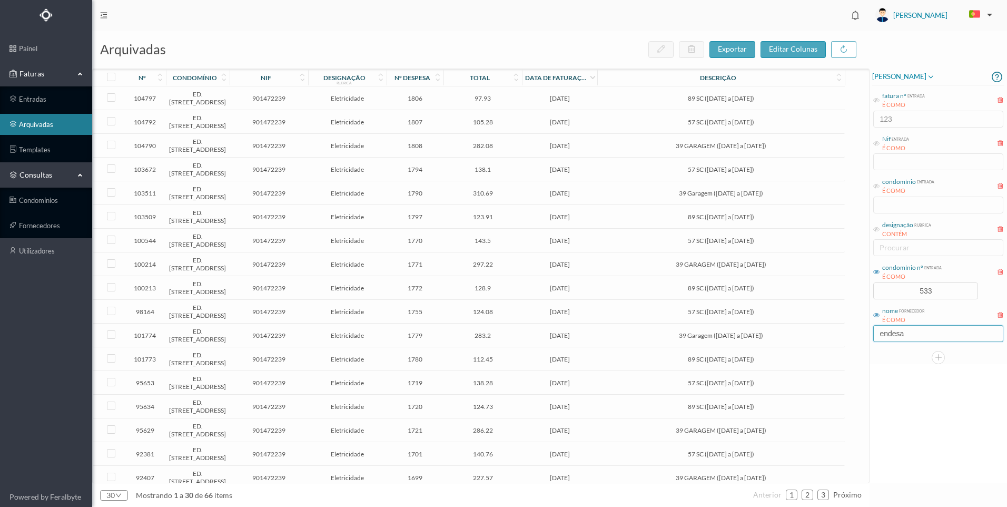
click at [944, 338] on input "endesa" at bounding box center [938, 333] width 130 height 17
click at [919, 455] on div "[PERSON_NAME] fatura nº entrada É COMO 123 Nif entrada É COMO condomínio entrad…" at bounding box center [938, 275] width 137 height 415
drag, startPoint x: 912, startPoint y: 338, endPoint x: 842, endPoint y: 338, distance: 70.1
click at [842, 338] on div "arquivadas exportar editar colunas nº condomínio nif designação rubrica nº desp…" at bounding box center [549, 269] width 915 height 476
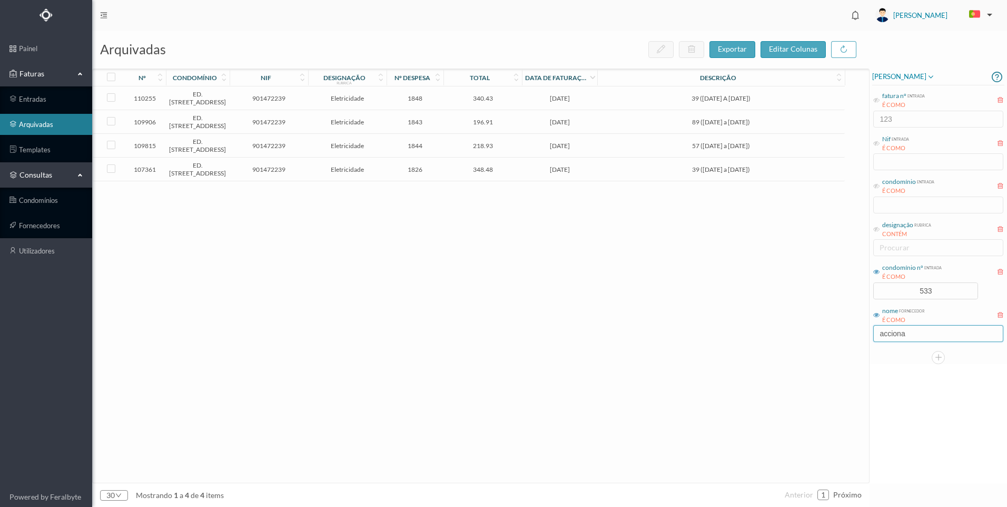
type input "acciona"
click at [535, 336] on div "110255 ED. [STREET_ADDRESS] 901472239 Eletricidade 1848 340.43 [DATE] 39 ([DATE…" at bounding box center [469, 284] width 752 height 396
click at [773, 101] on span "39 ([DATE] A [DATE])" at bounding box center [721, 98] width 242 height 8
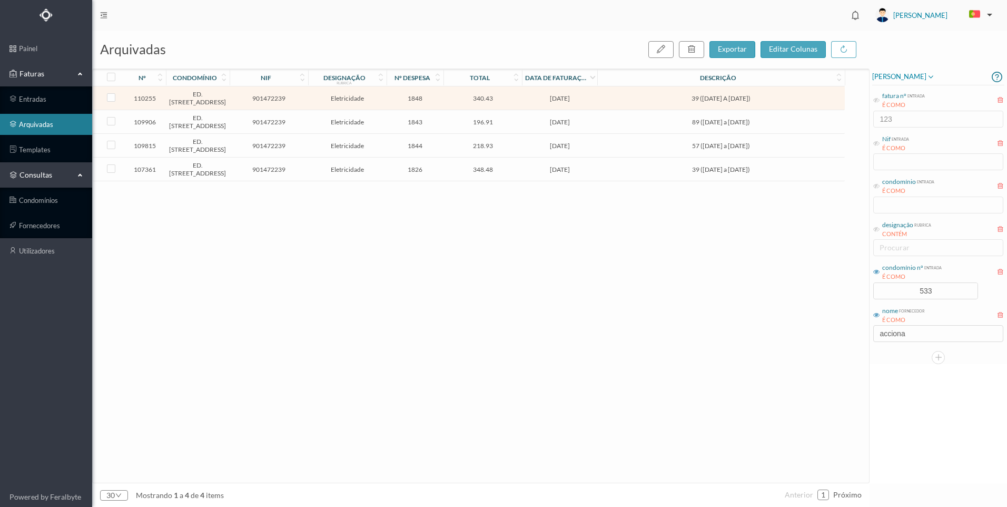
click at [773, 101] on span "39 ([DATE] A [DATE])" at bounding box center [721, 98] width 242 height 8
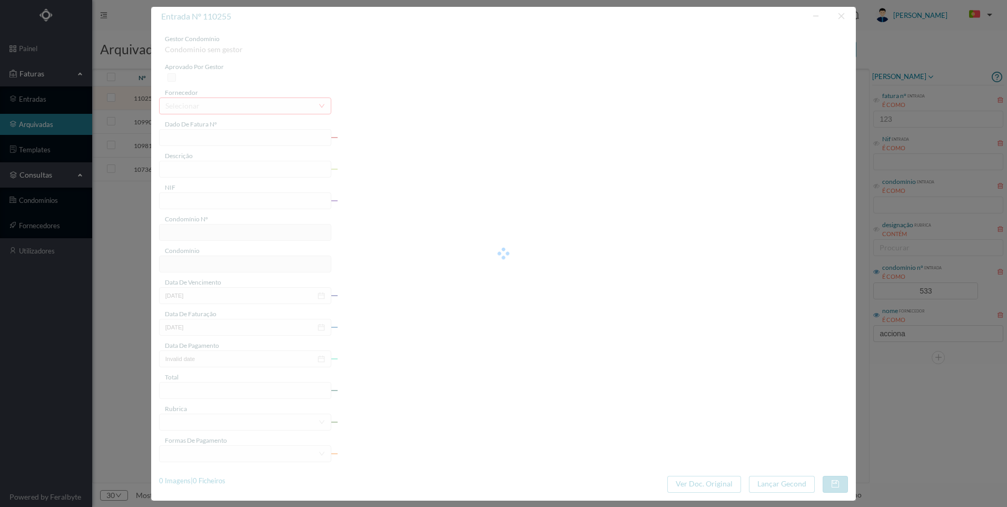
type input "FT P25/036338"
type input "39 ([DATE] A [DATE])"
type input "901472239"
type input "[DATE]"
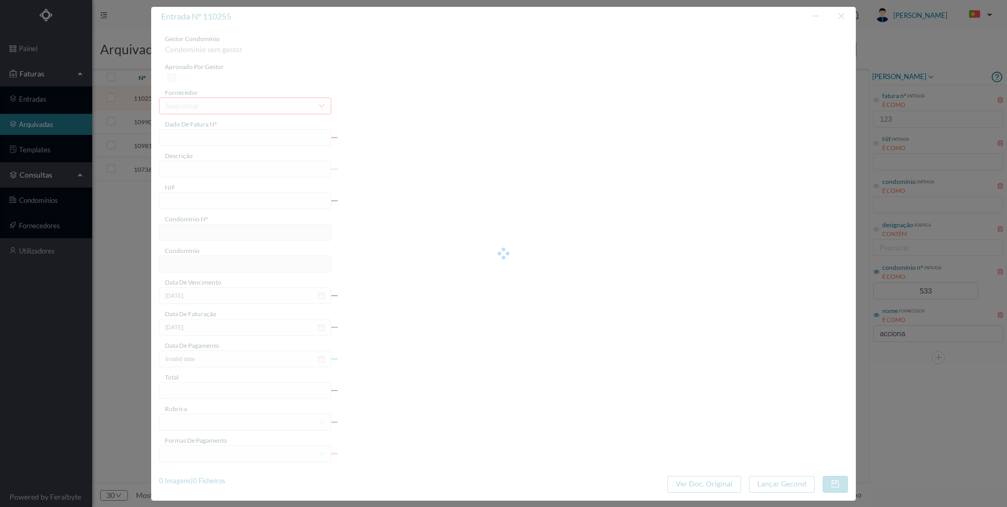
type input "[DATE]"
type input "340.43"
type input "533"
type input "ED. [STREET_ADDRESS]"
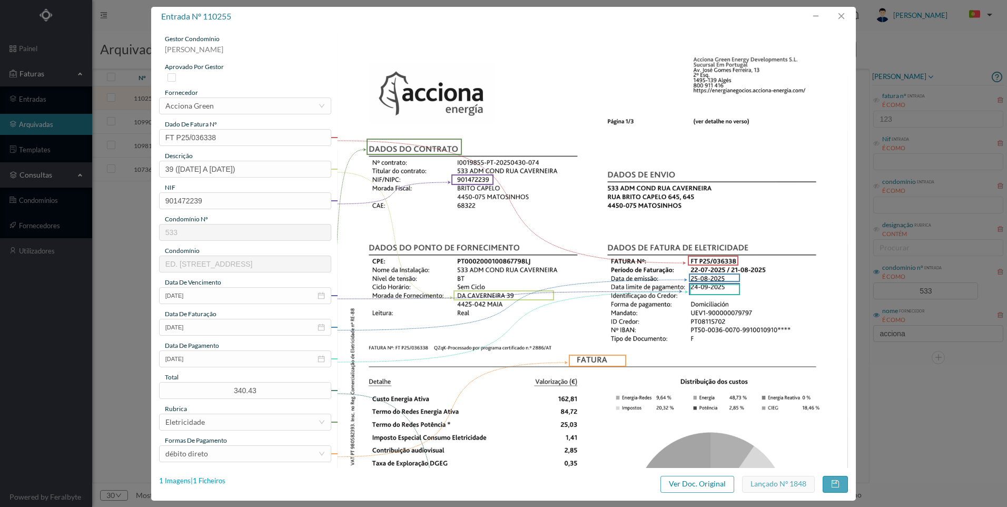
click at [218, 479] on div "1 Imagens | 1 Ficheiros" at bounding box center [192, 481] width 66 height 11
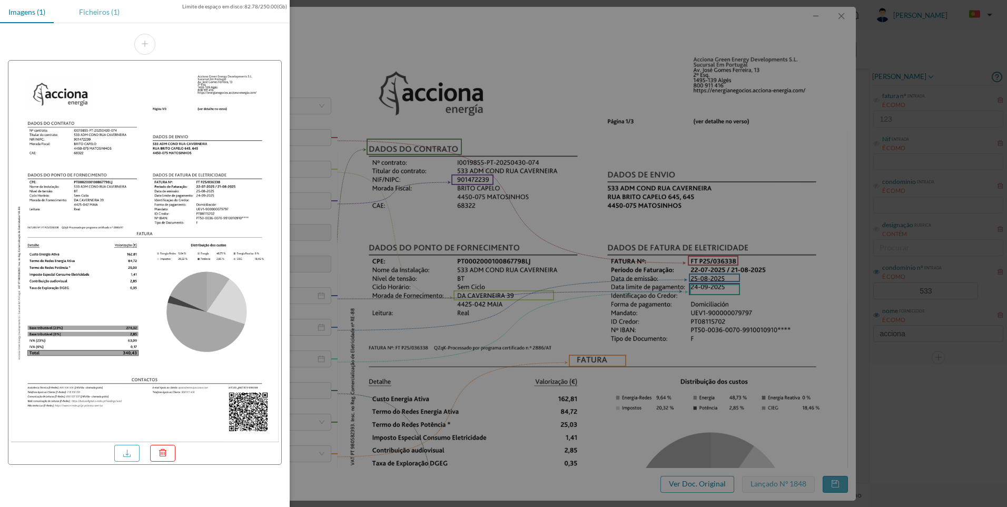
click at [94, 9] on div "Ficheiros (1)" at bounding box center [99, 12] width 57 height 24
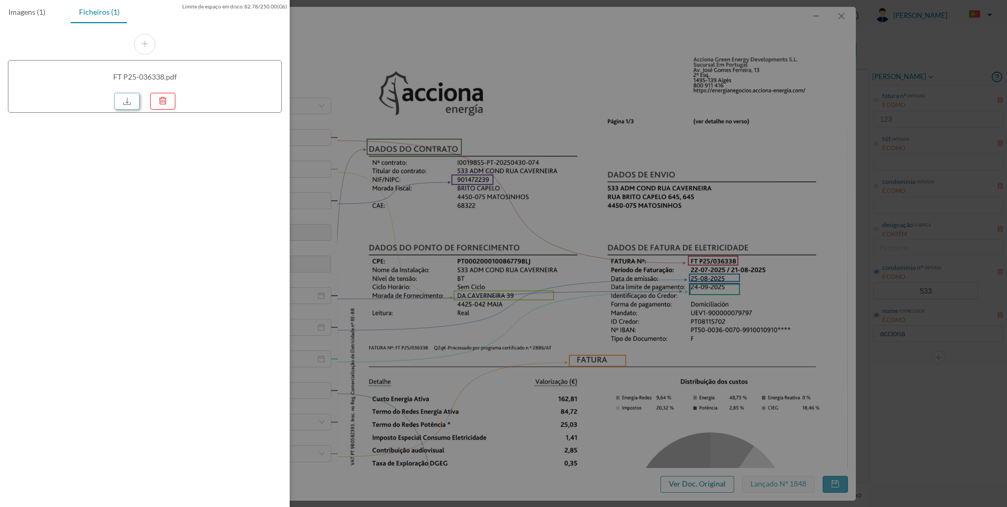
click at [128, 101] on link at bounding box center [126, 101] width 25 height 17
click at [740, 153] on div at bounding box center [503, 253] width 1007 height 507
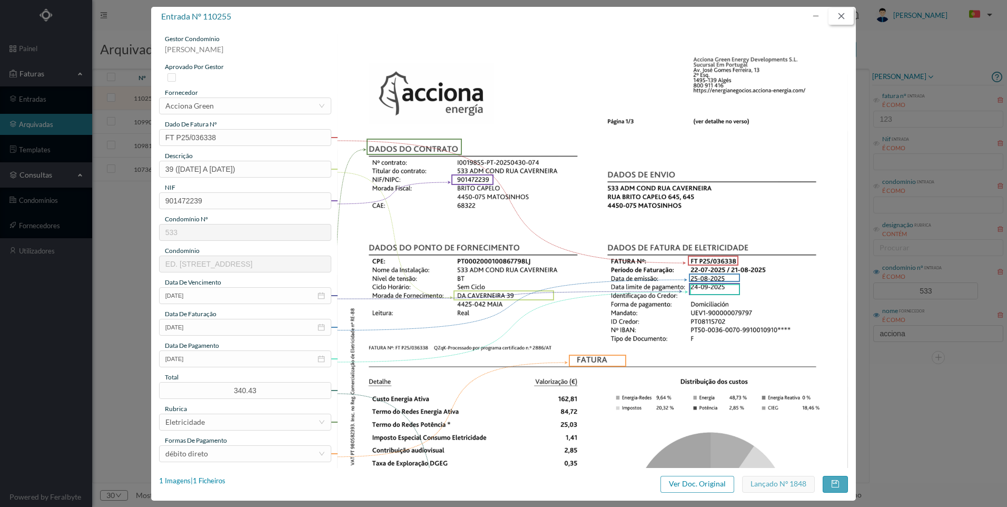
drag, startPoint x: 843, startPoint y: 15, endPoint x: 802, endPoint y: 50, distance: 53.8
click at [842, 15] on button "button" at bounding box center [841, 16] width 25 height 17
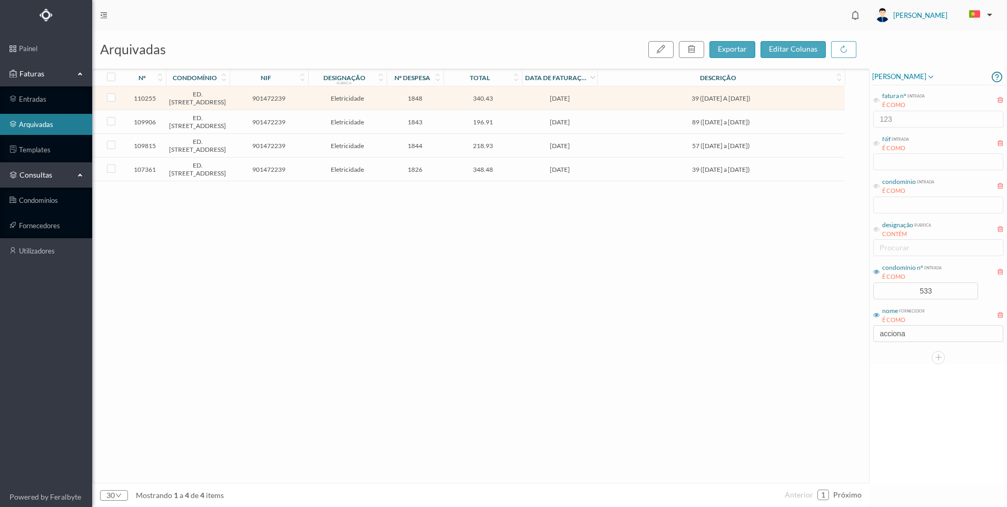
click at [485, 165] on span "348.48" at bounding box center [482, 169] width 73 height 8
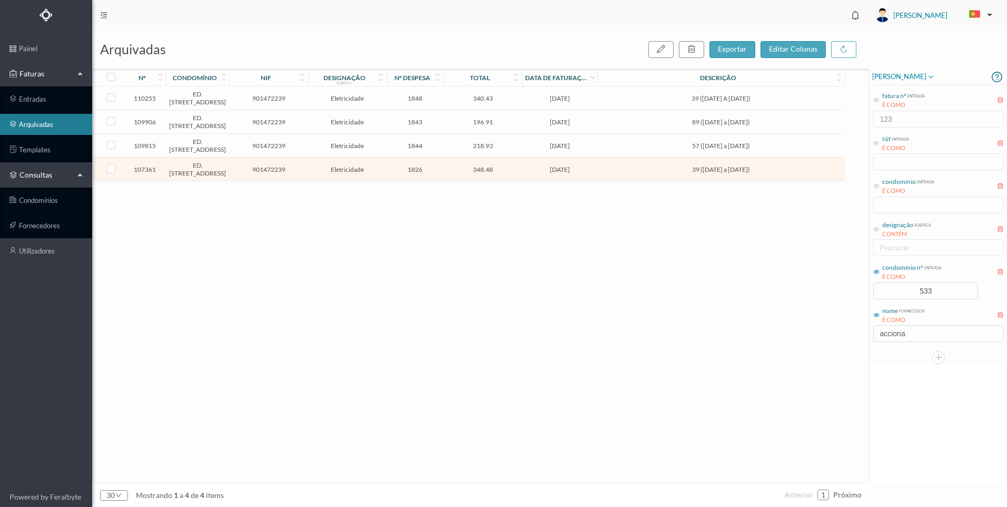
click at [497, 171] on span "348.48" at bounding box center [482, 169] width 73 height 8
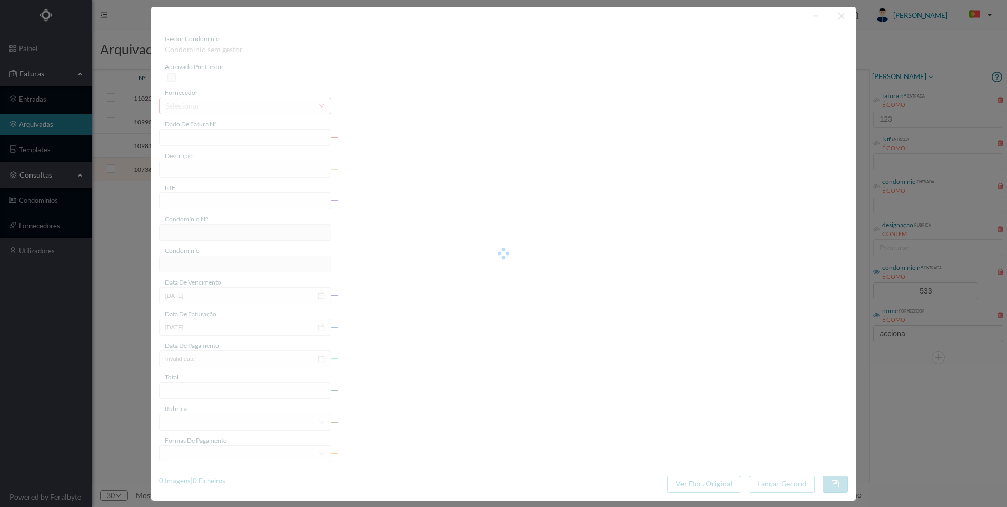
click at [497, 171] on div at bounding box center [503, 254] width 705 height 494
type input "FT P25/030847"
type input "39 ([DATE] a [DATE])"
type input "901472239"
type input "[DATE]"
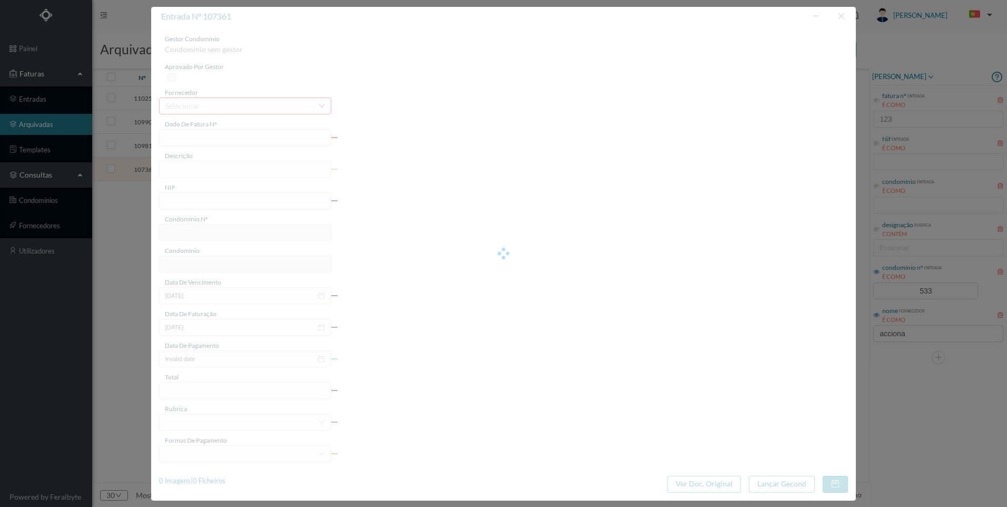
type input "[DATE]"
type input "348.48"
type input "533"
type input "ED. [STREET_ADDRESS]"
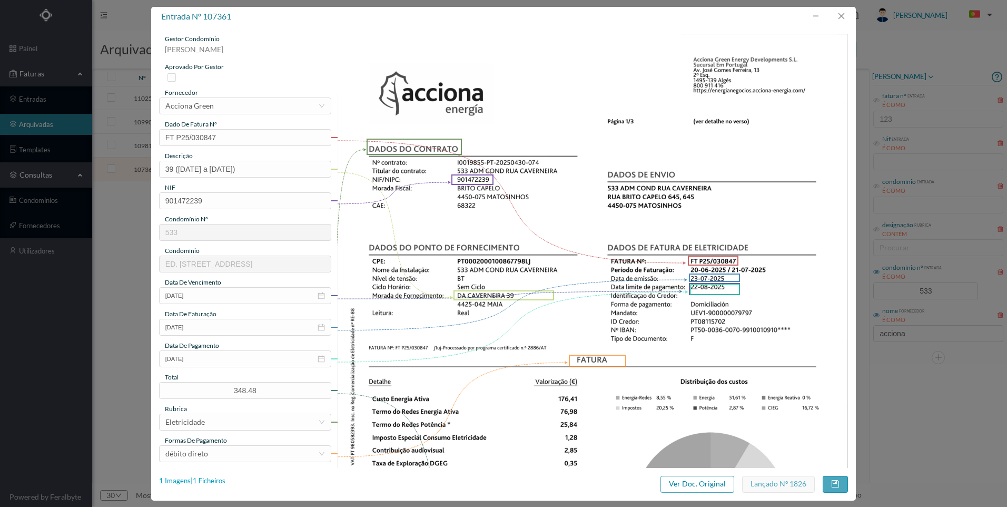
click at [223, 478] on div "1 Imagens | 1 Ficheiros" at bounding box center [192, 481] width 66 height 11
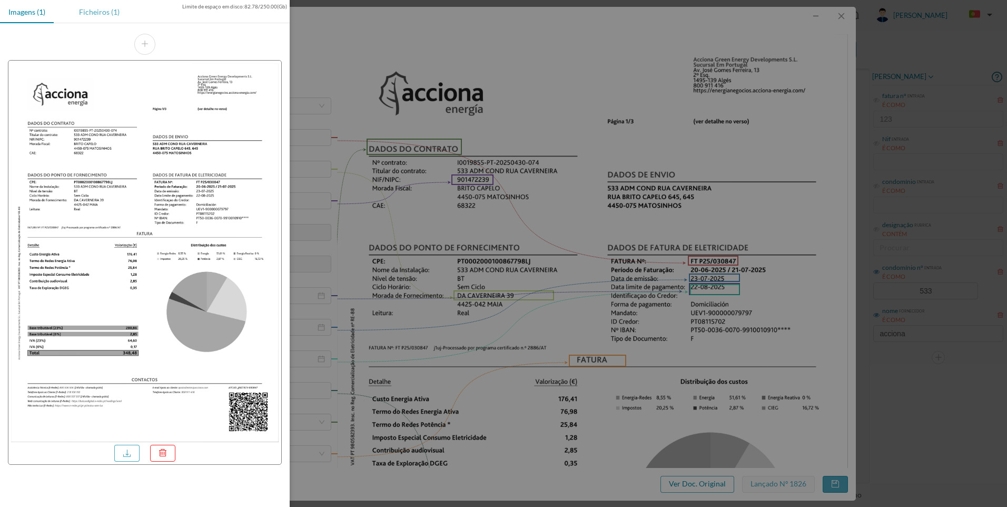
click at [98, 11] on div "Ficheiros (1)" at bounding box center [99, 12] width 57 height 24
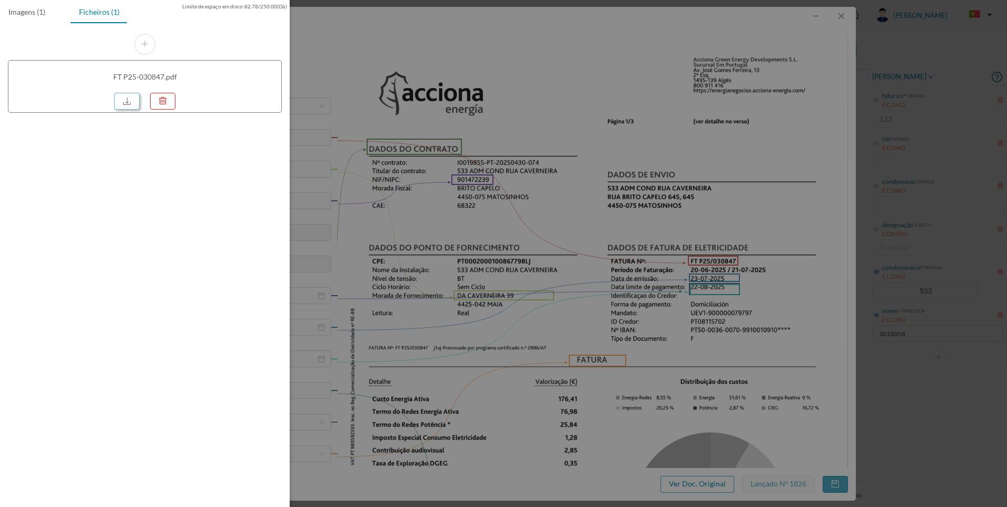
click at [136, 104] on link at bounding box center [126, 101] width 25 height 17
click at [754, 189] on div at bounding box center [503, 253] width 1007 height 507
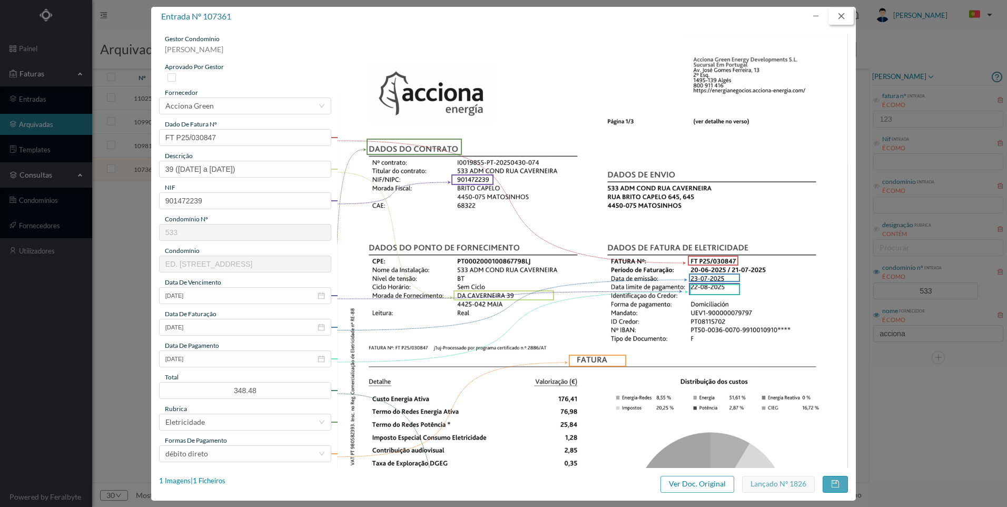
drag, startPoint x: 845, startPoint y: 16, endPoint x: 774, endPoint y: 107, distance: 114.8
click at [845, 17] on button "button" at bounding box center [841, 16] width 25 height 17
